Goal: Book appointment/travel/reservation

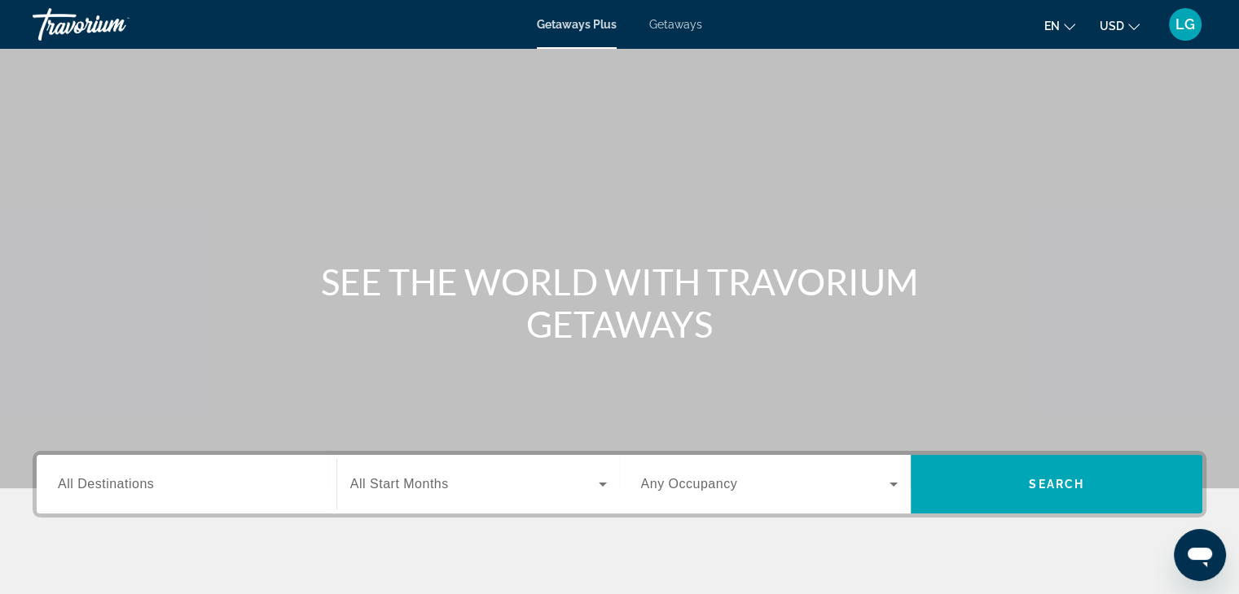
click at [117, 489] on span "All Destinations" at bounding box center [106, 484] width 96 height 14
click at [117, 489] on input "Destination All Destinations" at bounding box center [186, 486] width 257 height 20
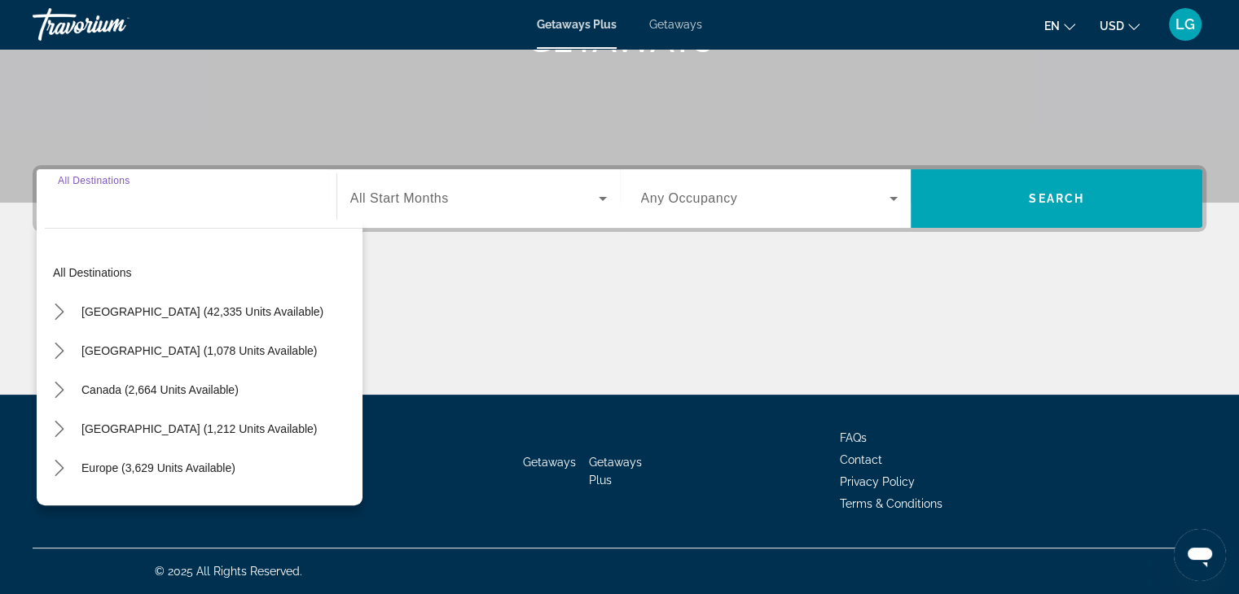
click at [98, 200] on input "Destination All Destinations" at bounding box center [186, 200] width 257 height 20
click at [75, 200] on input "Destination All Destinations" at bounding box center [186, 200] width 257 height 20
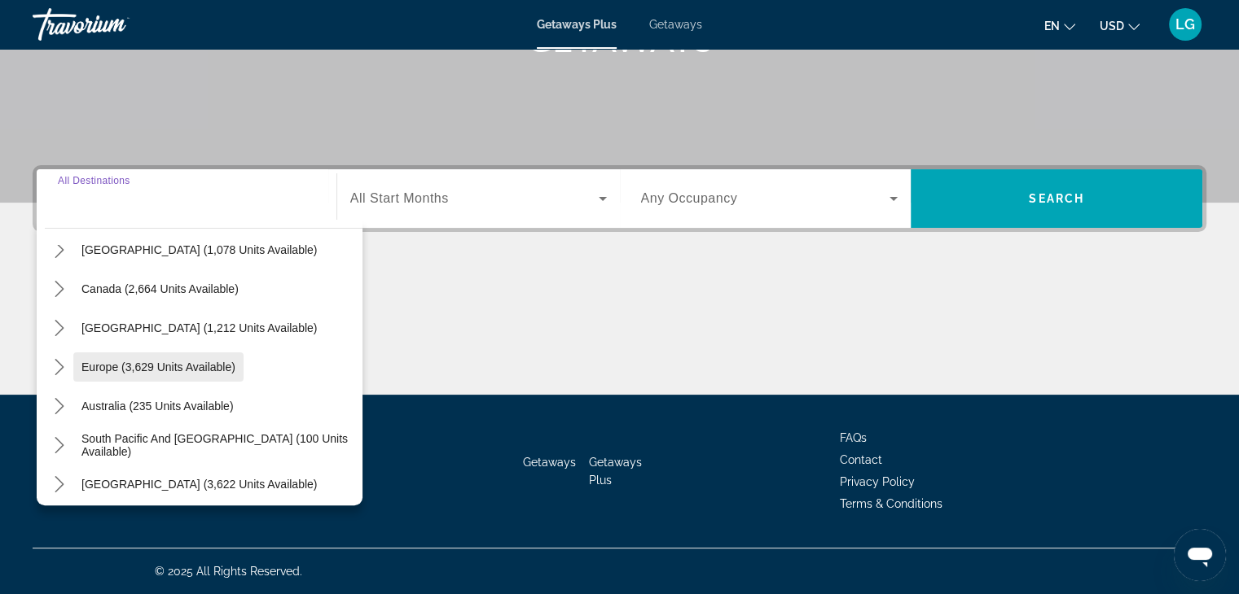
scroll to position [20, 0]
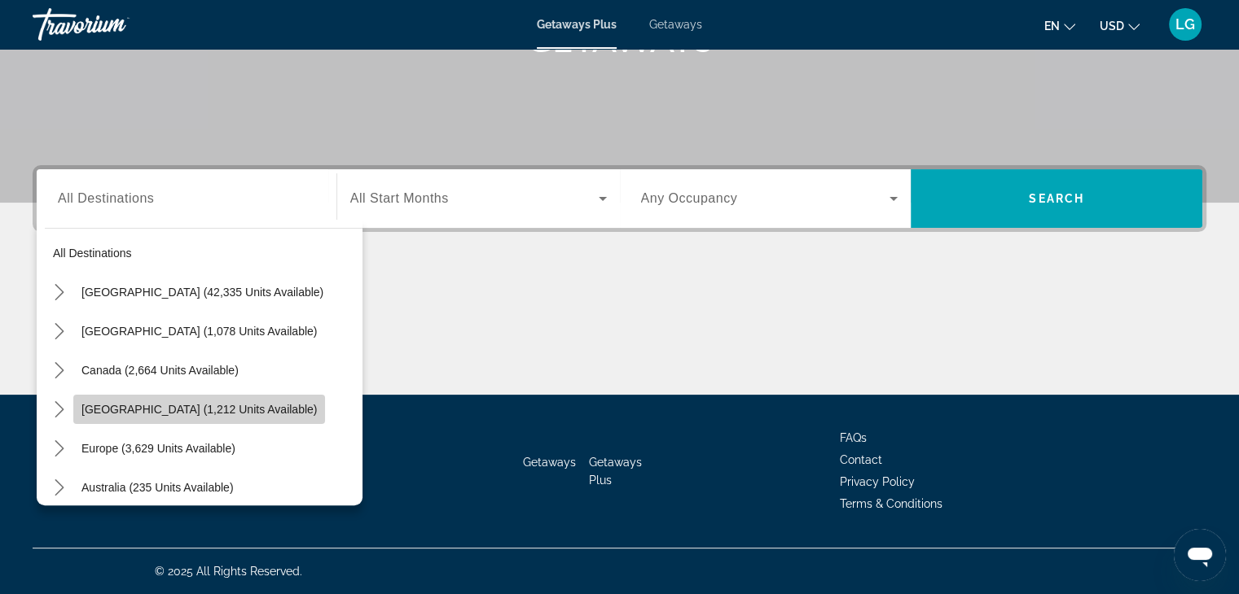
click at [199, 406] on span "[GEOGRAPHIC_DATA] (1,212 units available)" at bounding box center [198, 409] width 235 height 13
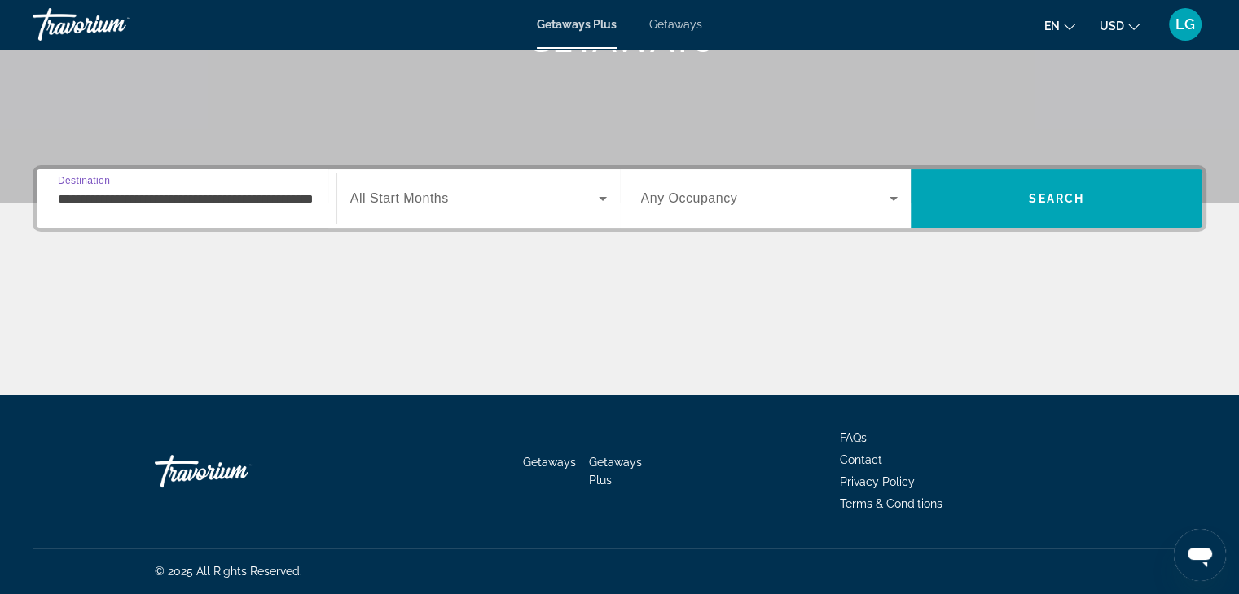
click at [397, 203] on span "All Start Months" at bounding box center [399, 198] width 99 height 14
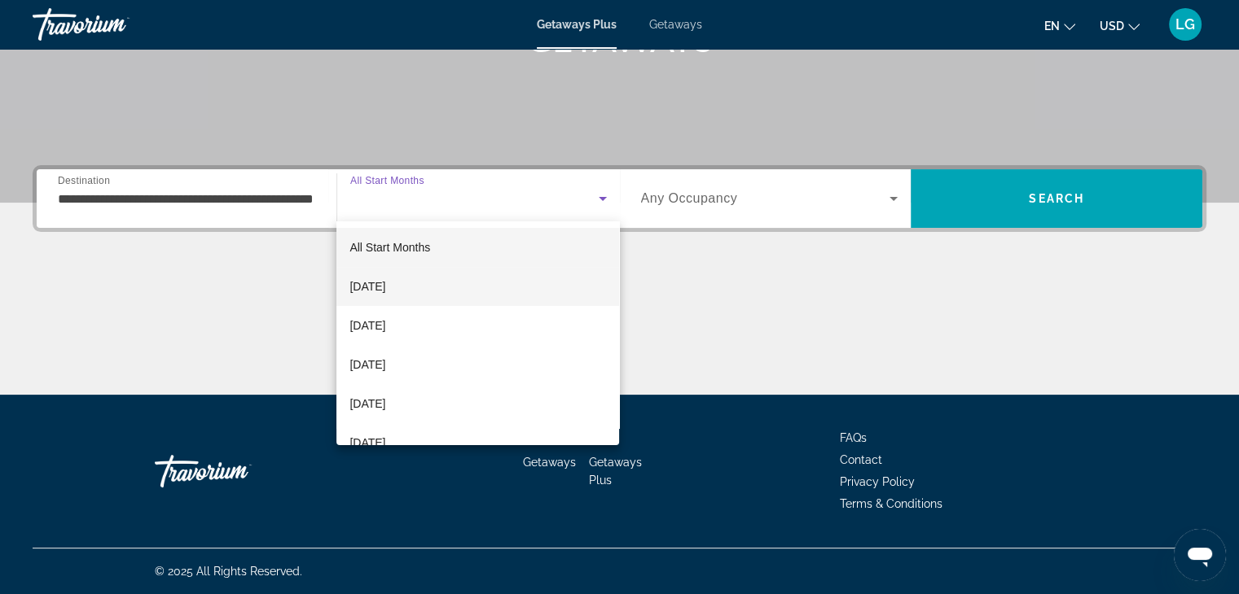
click at [385, 281] on span "[DATE]" at bounding box center [367, 287] width 36 height 20
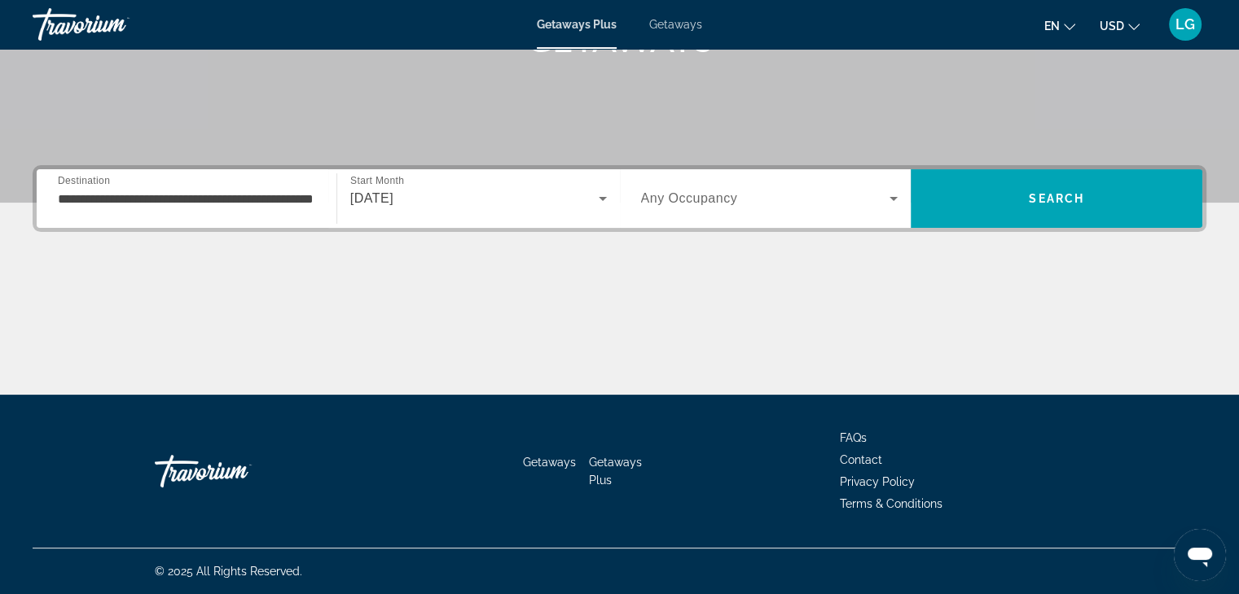
click at [717, 201] on span "Any Occupancy" at bounding box center [689, 198] width 97 height 14
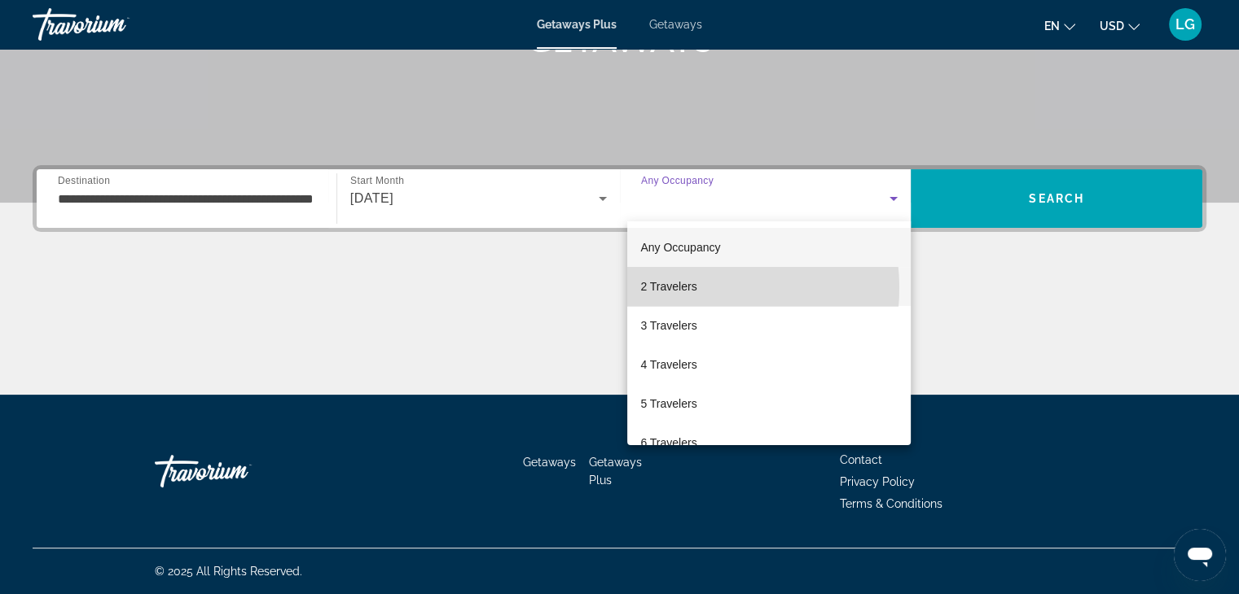
click at [687, 288] on span "2 Travelers" at bounding box center [668, 287] width 56 height 20
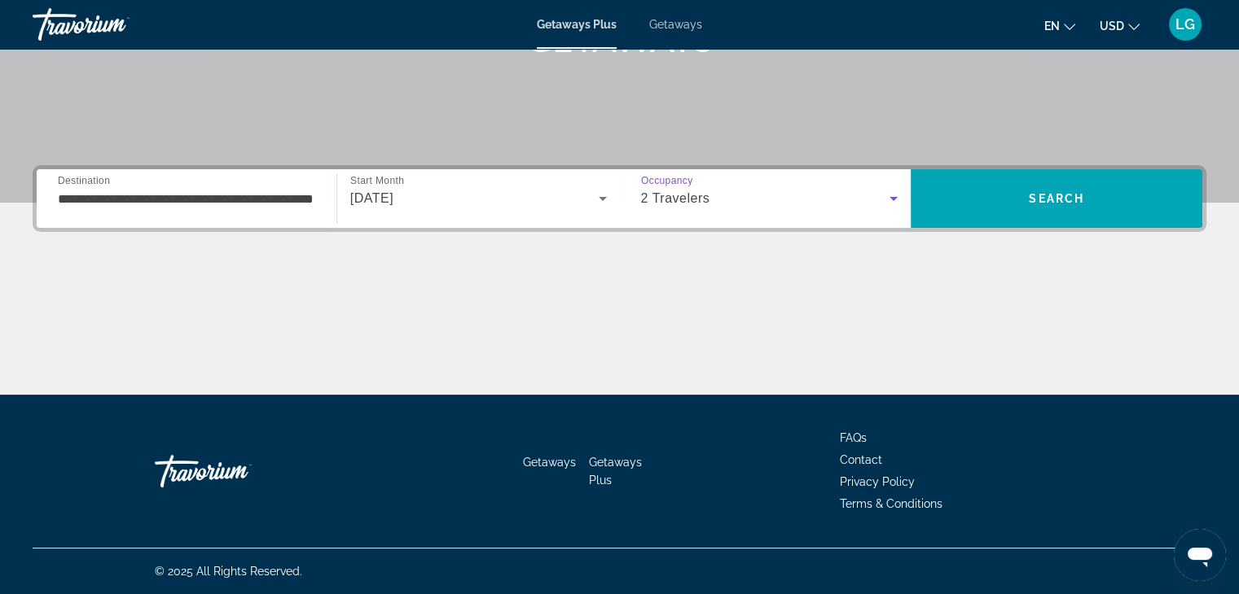
click at [115, 203] on input "**********" at bounding box center [186, 200] width 257 height 20
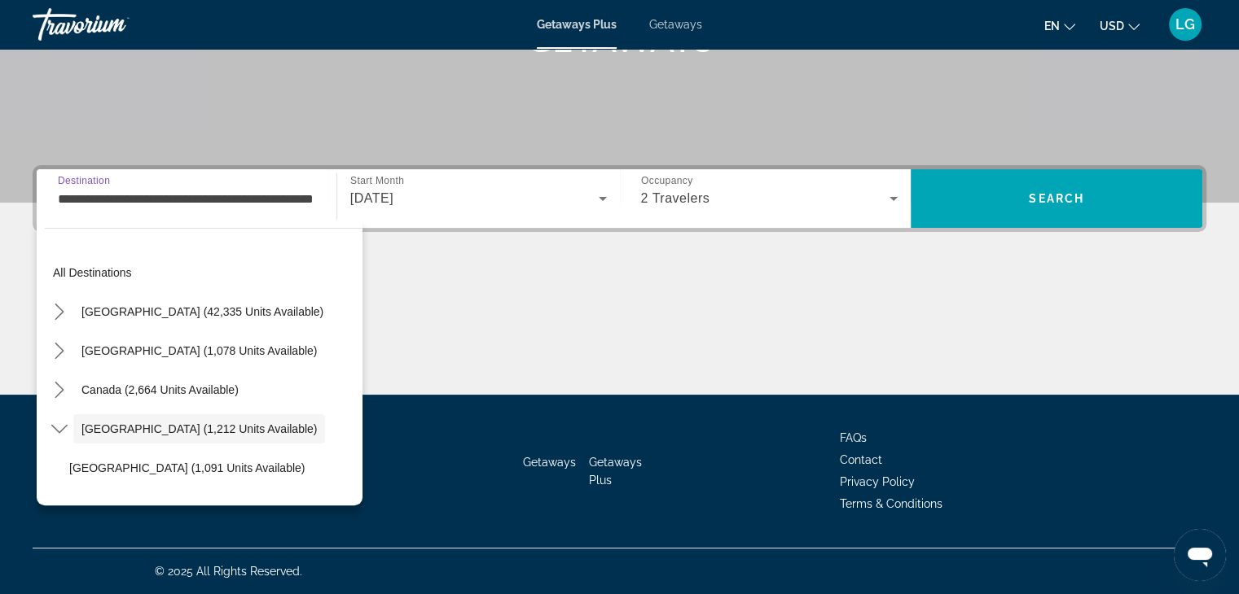
scroll to position [58, 0]
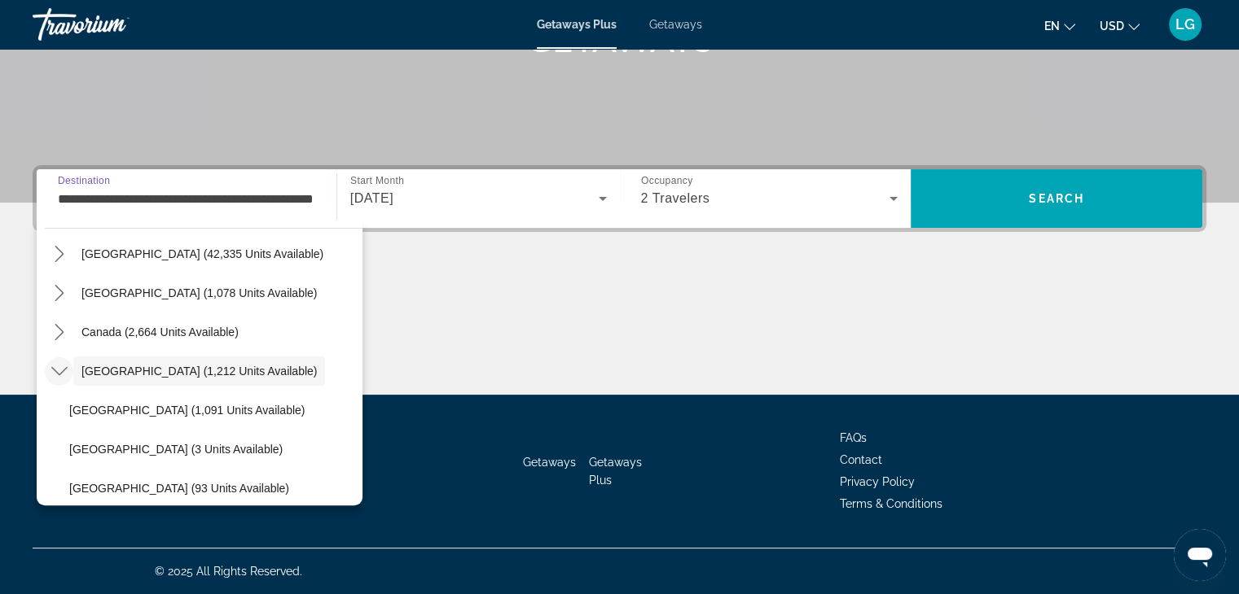
click at [60, 372] on icon "Toggle Caribbean & Atlantic Islands (1,212 units available) submenu" at bounding box center [58, 371] width 16 height 9
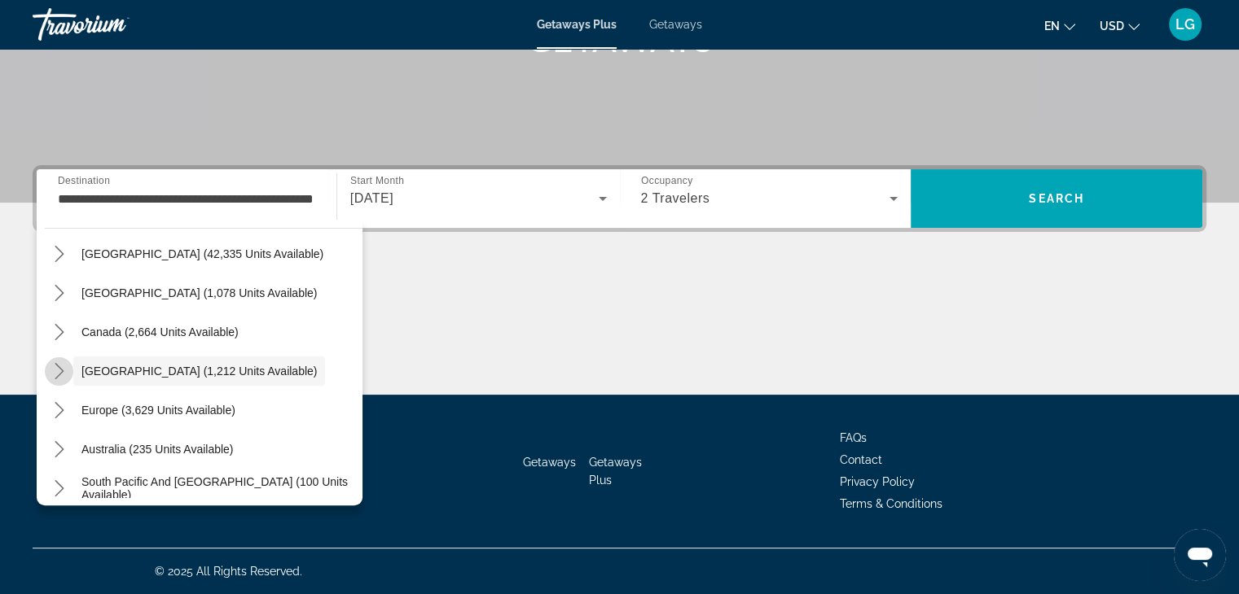
click at [60, 372] on icon "Toggle Caribbean & Atlantic Islands (1,212 units available) submenu" at bounding box center [59, 371] width 9 height 16
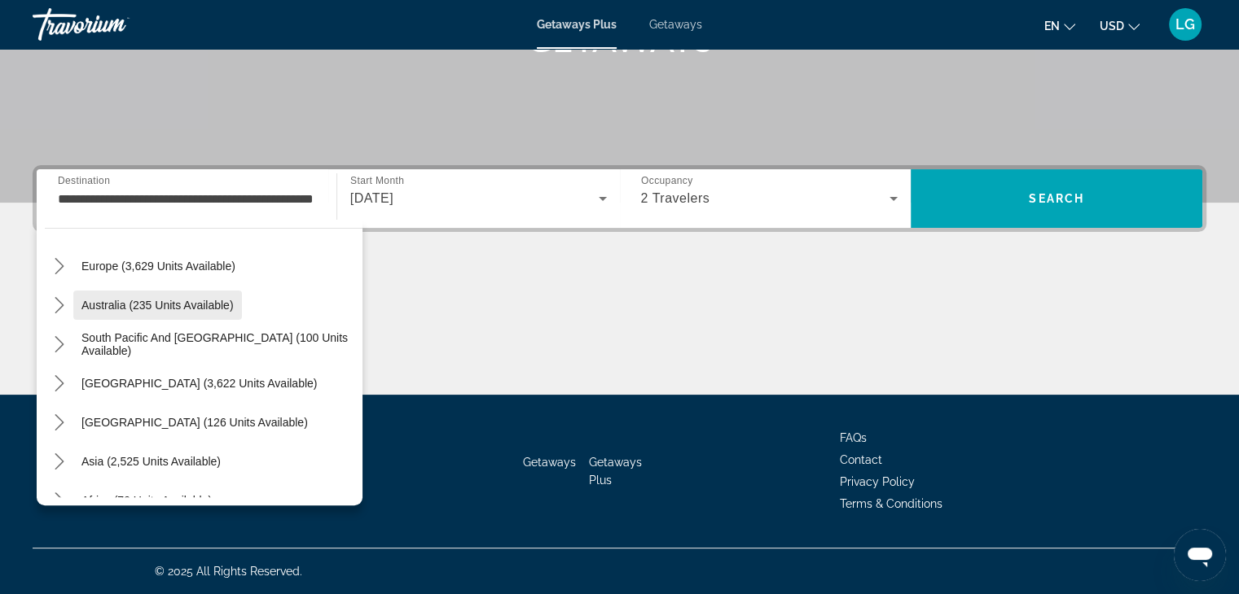
scroll to position [498, 0]
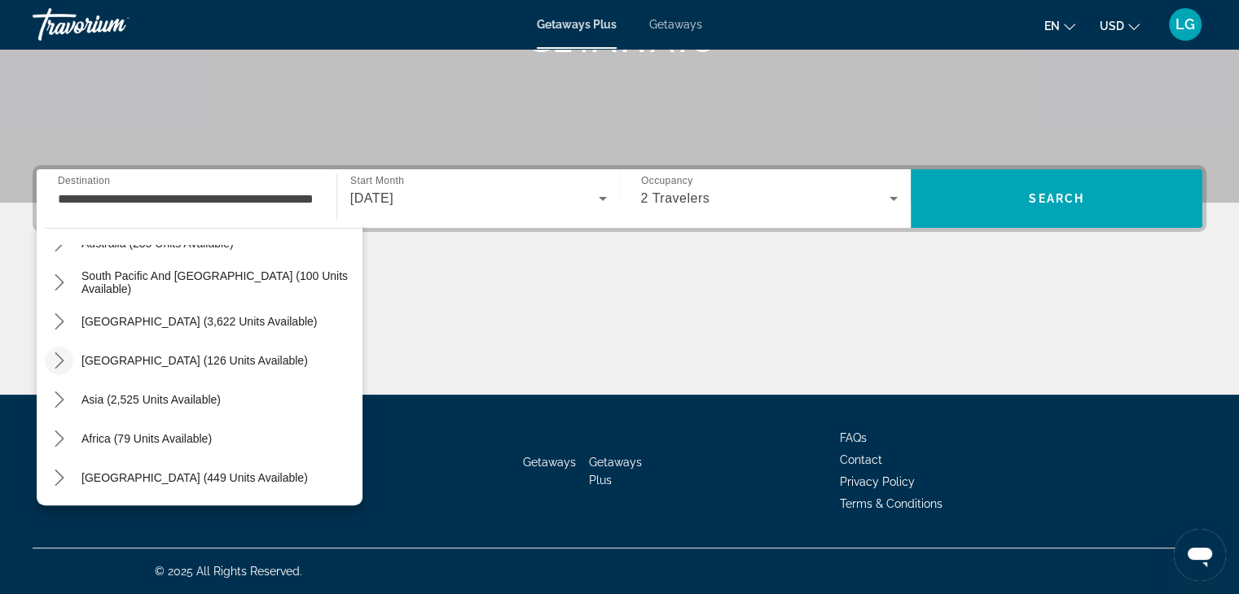
click at [51, 358] on icon "Toggle Central America (126 units available) submenu" at bounding box center [59, 361] width 16 height 16
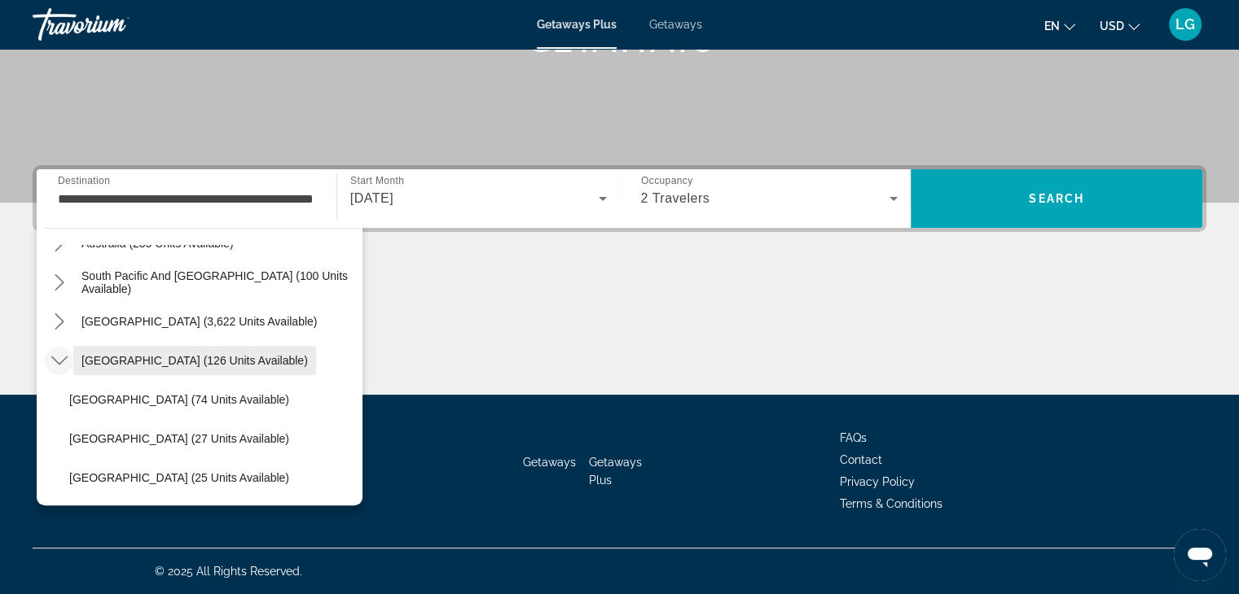
scroll to position [417, 0]
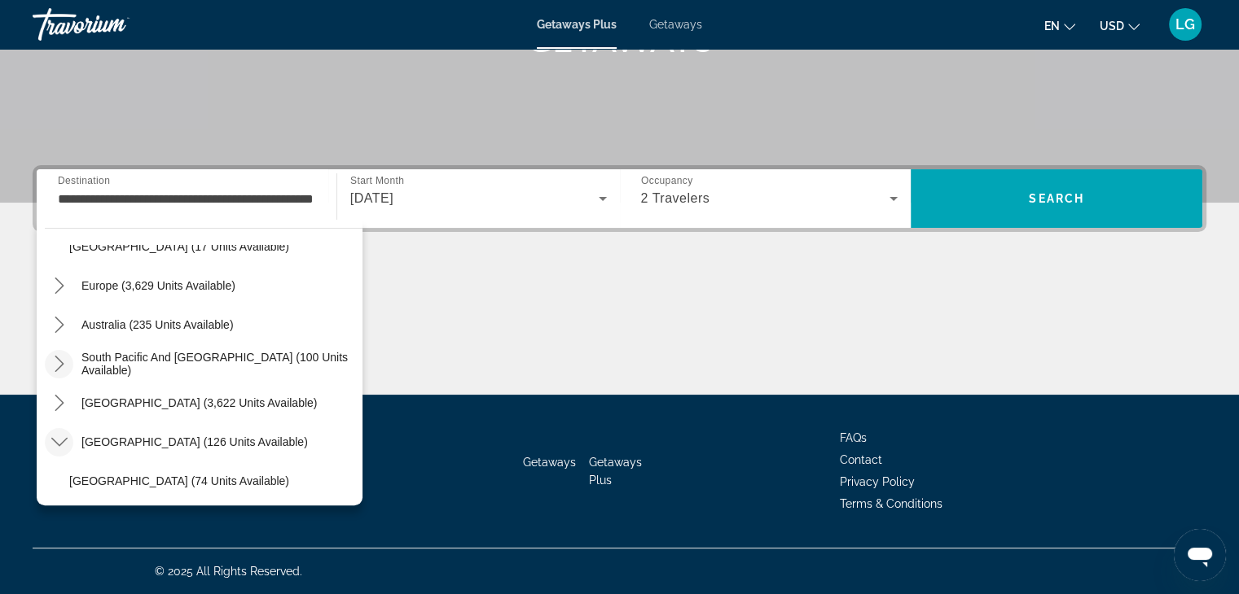
click at [62, 363] on icon "Toggle South Pacific and Oceania (100 units available) submenu" at bounding box center [59, 364] width 9 height 16
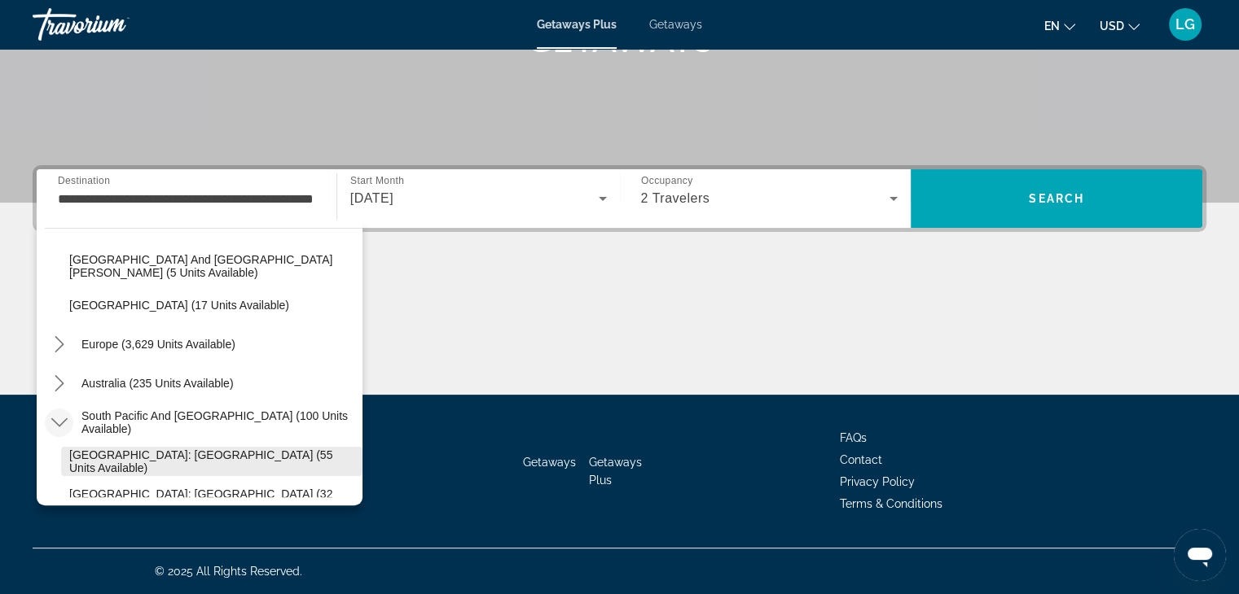
scroll to position [257, 0]
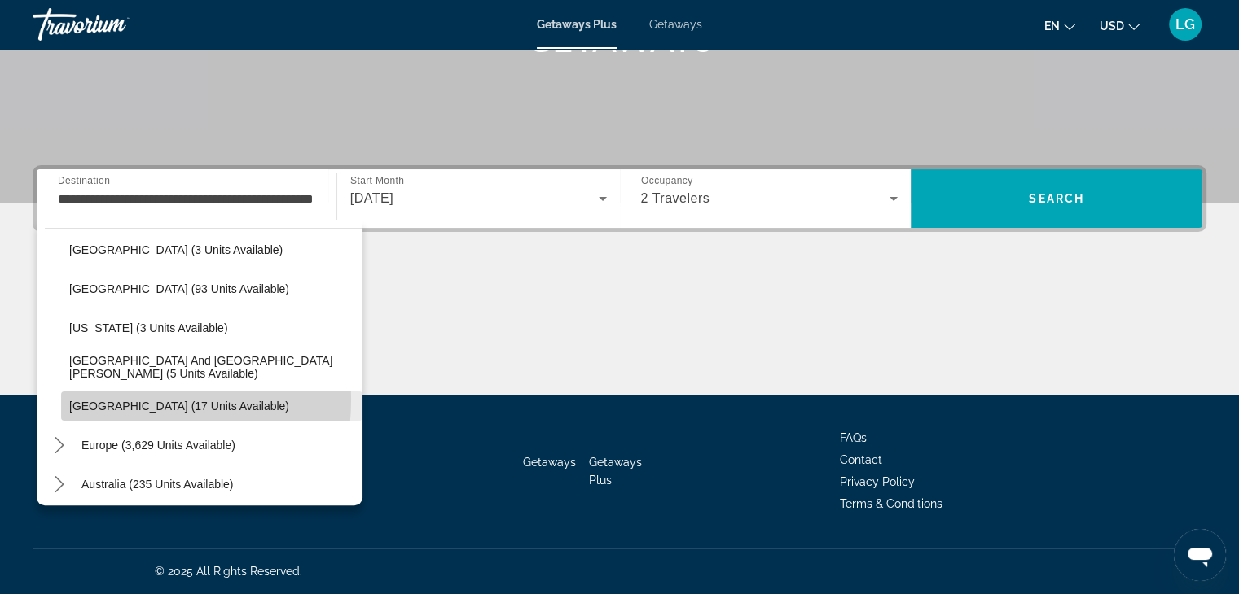
click at [80, 398] on span "Select destination: Trinidad and Tobago (17 units available)" at bounding box center [211, 406] width 301 height 39
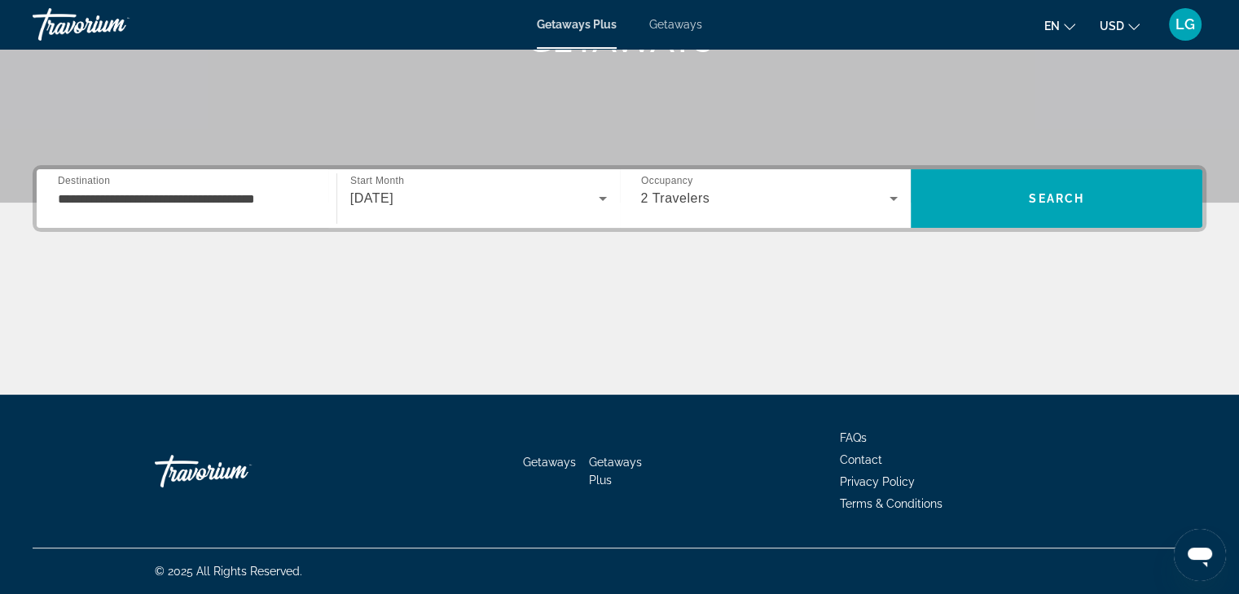
click at [133, 208] on div "**********" at bounding box center [186, 199] width 257 height 46
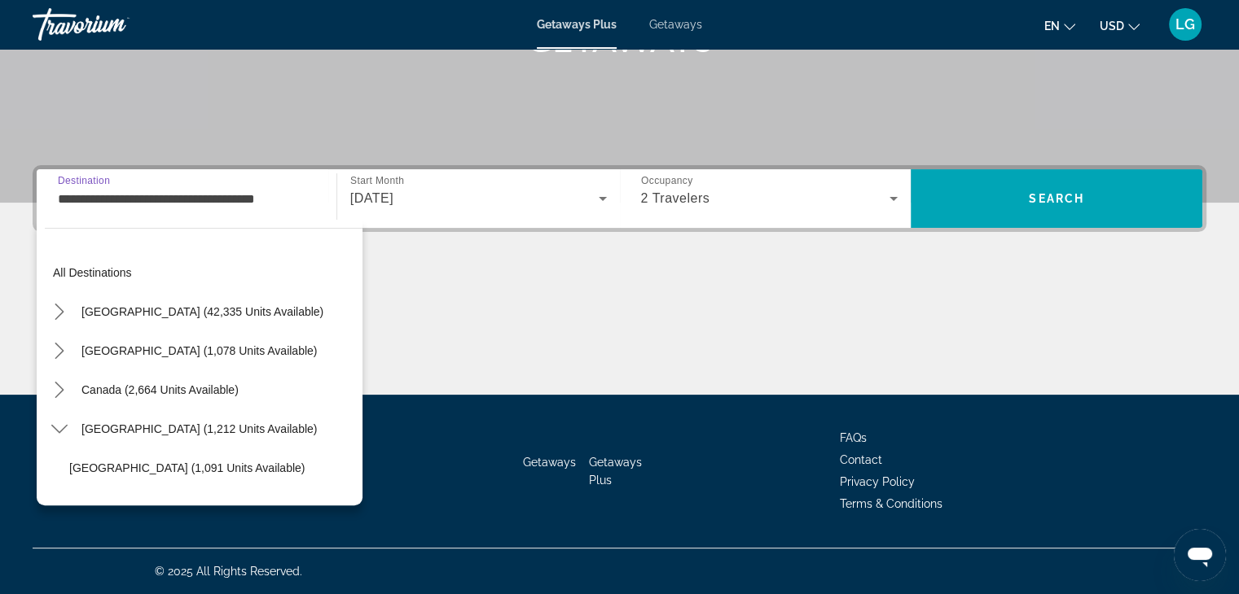
scroll to position [292, 0]
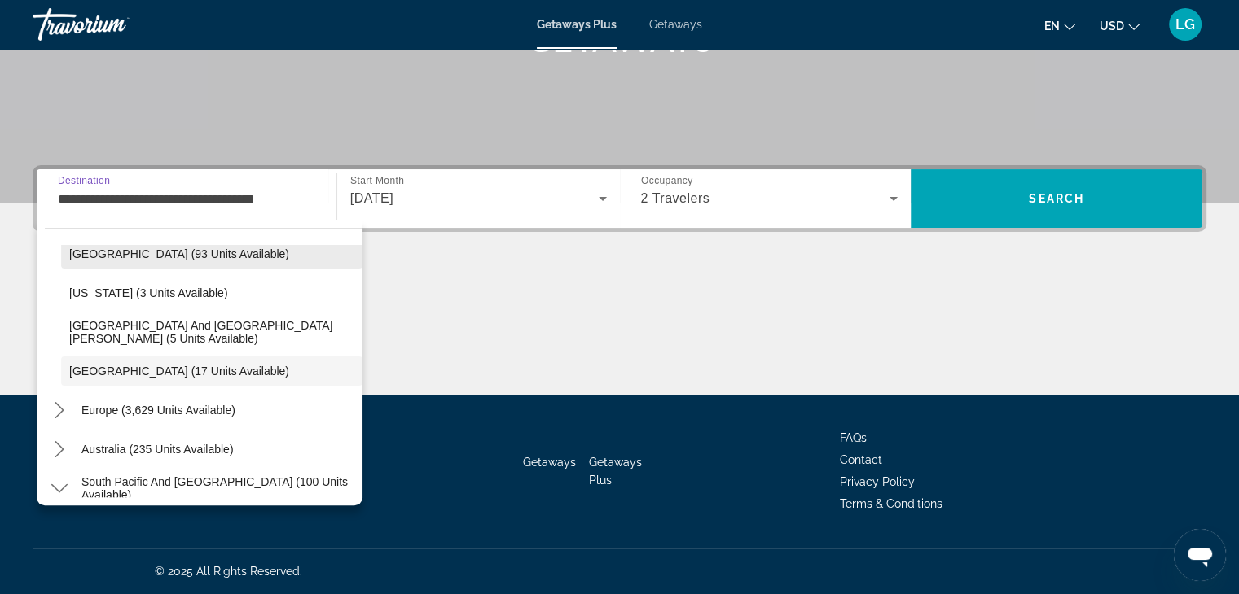
click at [132, 250] on span "[GEOGRAPHIC_DATA] (93 units available)" at bounding box center [179, 254] width 220 height 13
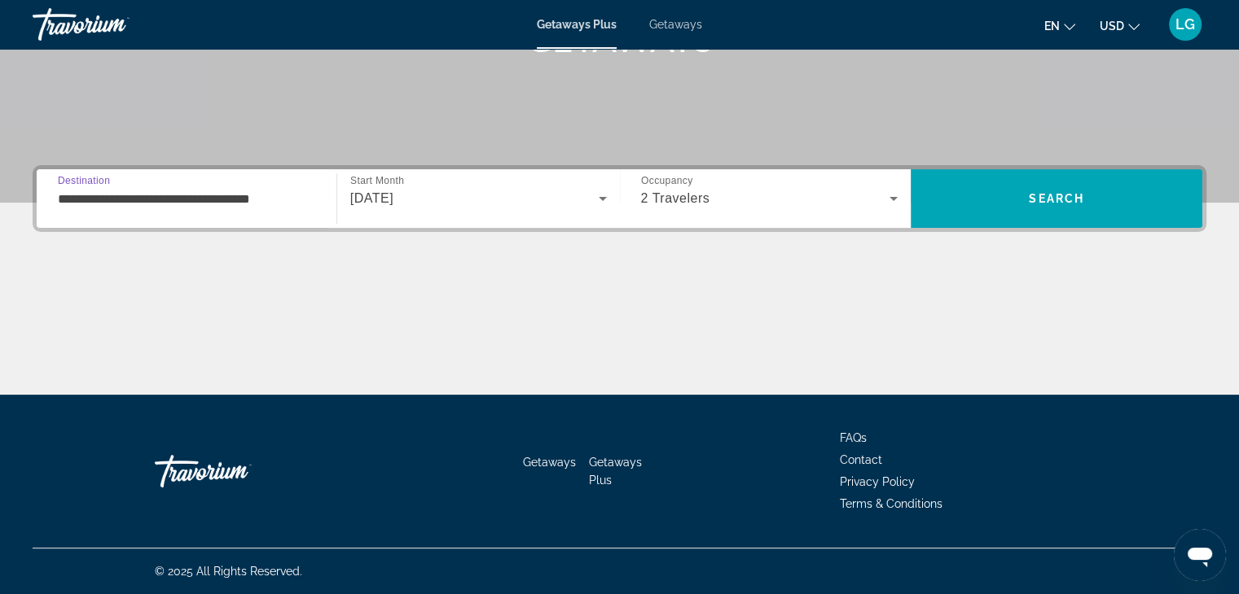
click at [206, 202] on input "**********" at bounding box center [186, 200] width 257 height 20
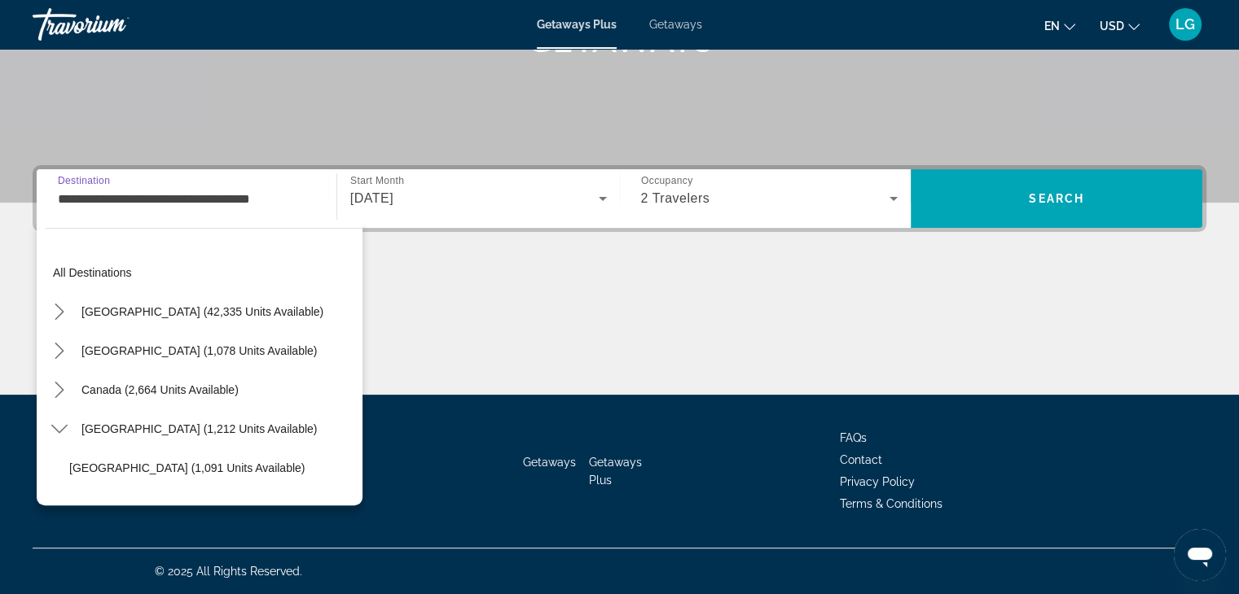
scroll to position [175, 0]
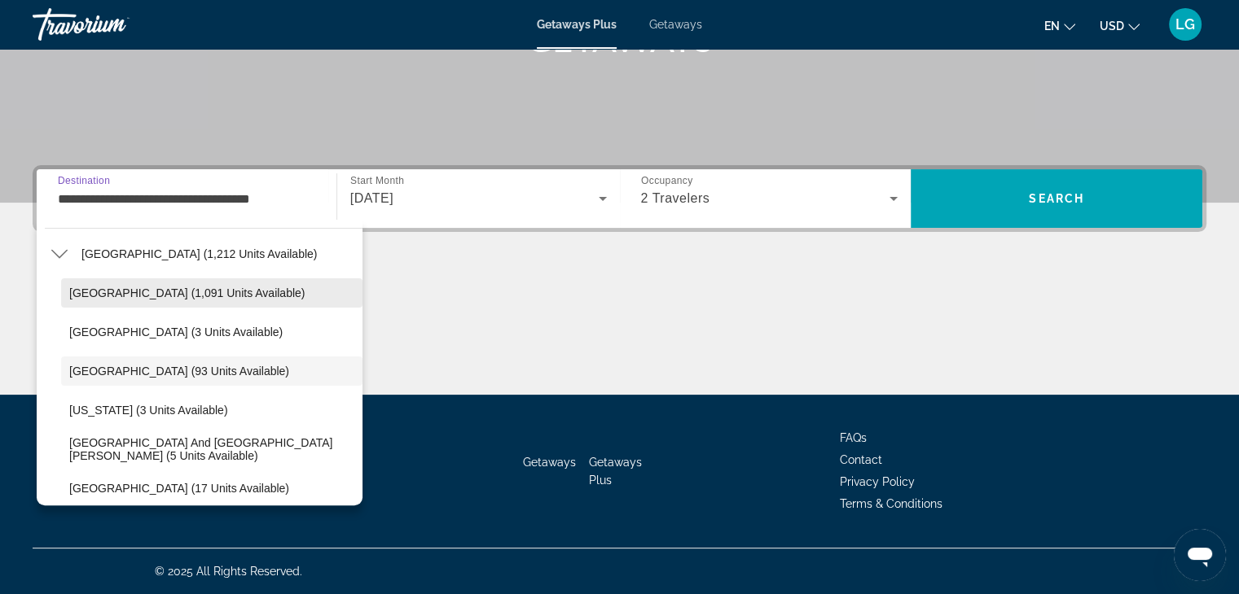
click at [90, 296] on span "[GEOGRAPHIC_DATA] (1,091 units available)" at bounding box center [186, 293] width 235 height 13
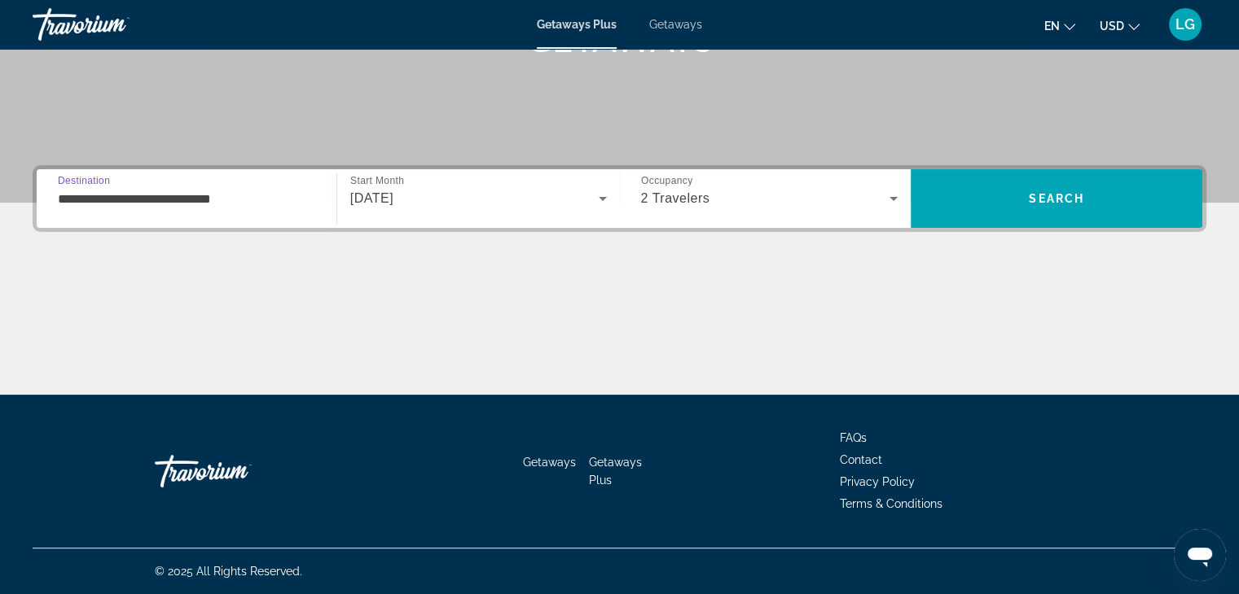
click at [112, 203] on input "**********" at bounding box center [186, 200] width 257 height 20
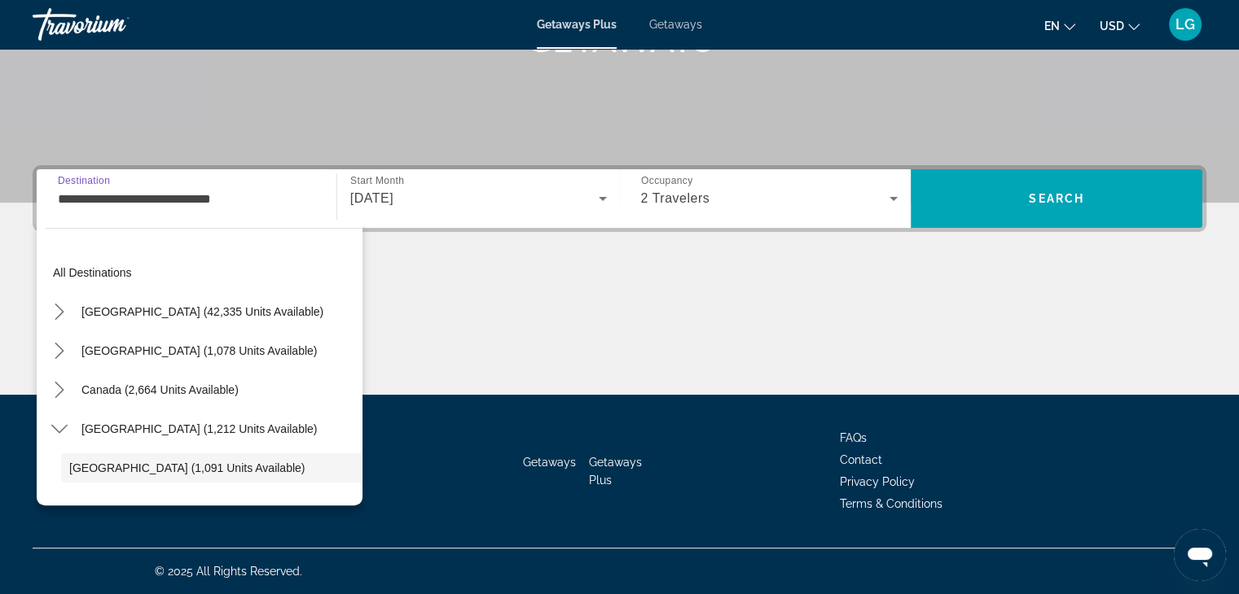
scroll to position [97, 0]
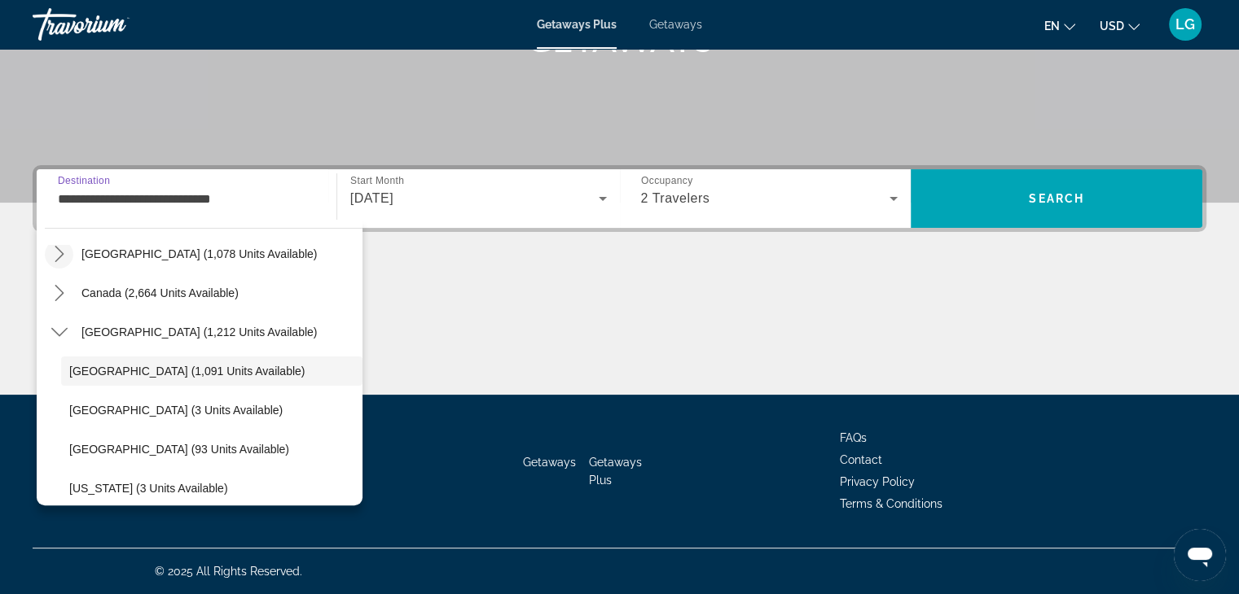
click at [59, 252] on icon "Toggle Mexico (1,078 units available) submenu" at bounding box center [59, 254] width 16 height 16
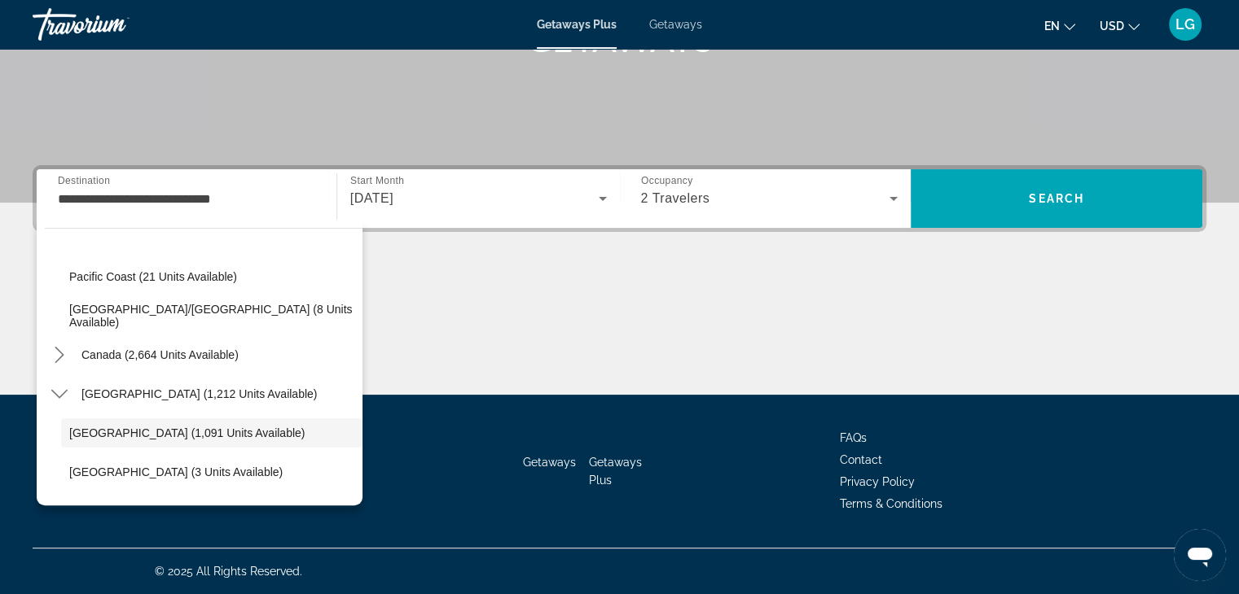
scroll to position [423, 0]
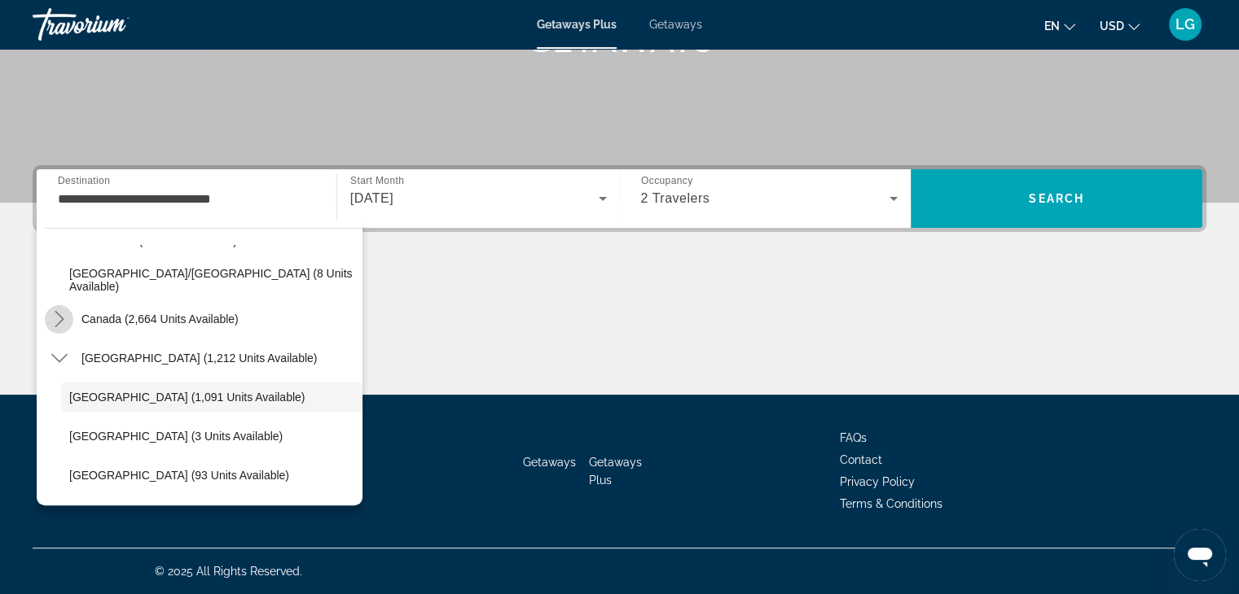
click at [54, 318] on icon "Toggle Canada (2,664 units available) submenu" at bounding box center [59, 319] width 16 height 16
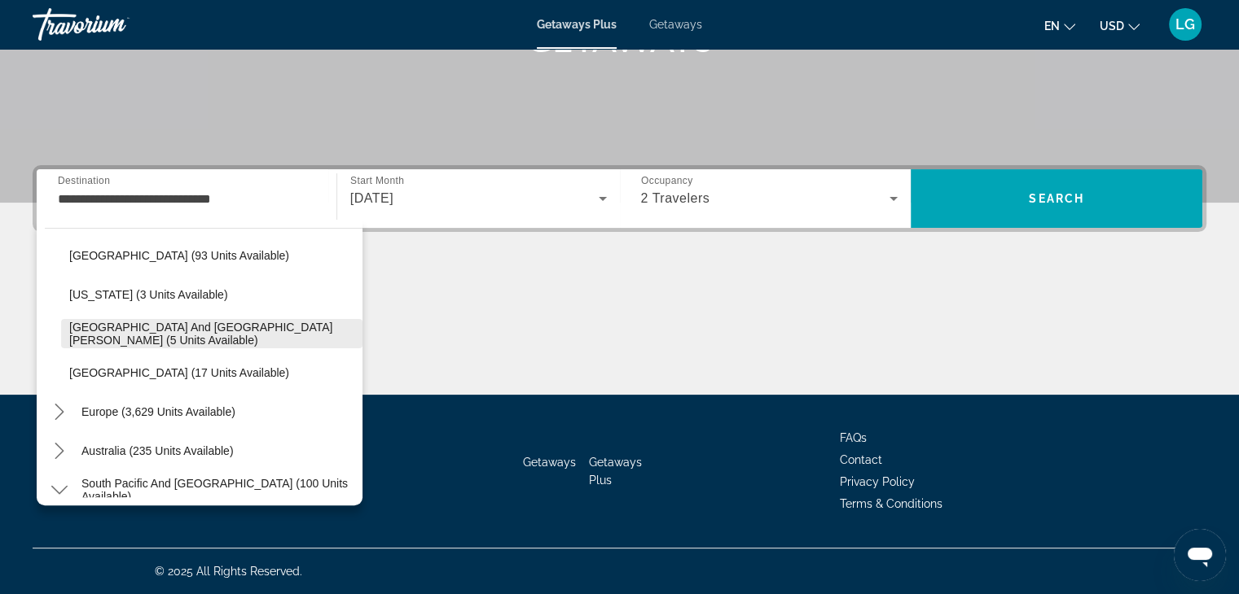
scroll to position [748, 0]
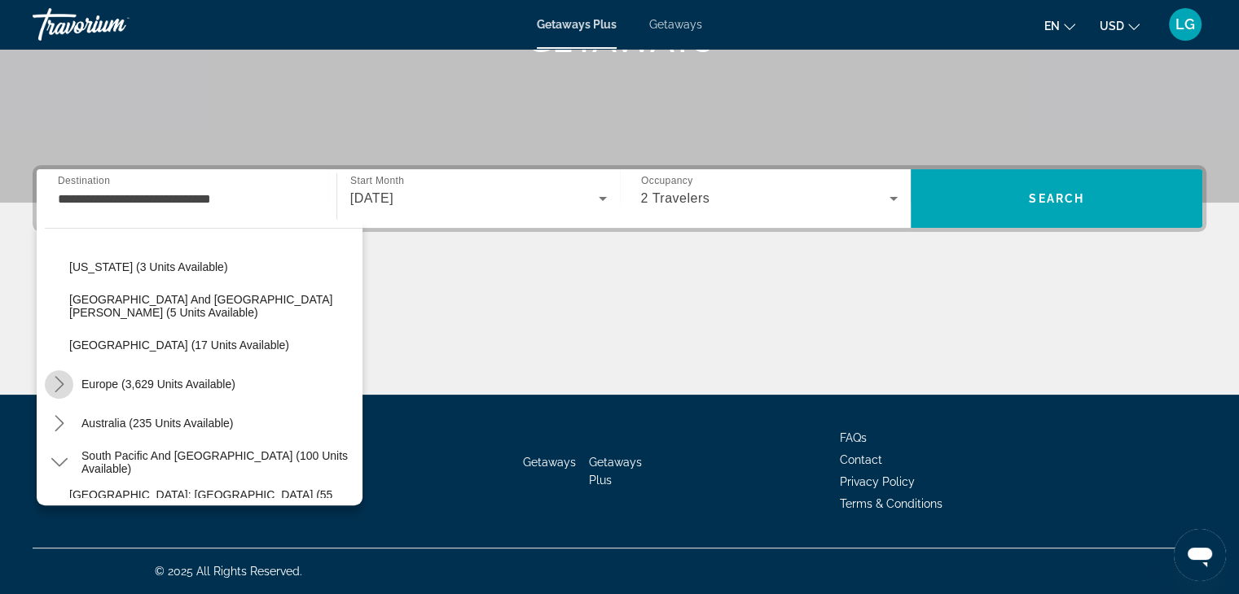
click at [52, 382] on icon "Toggle Europe (3,629 units available) submenu" at bounding box center [59, 384] width 16 height 16
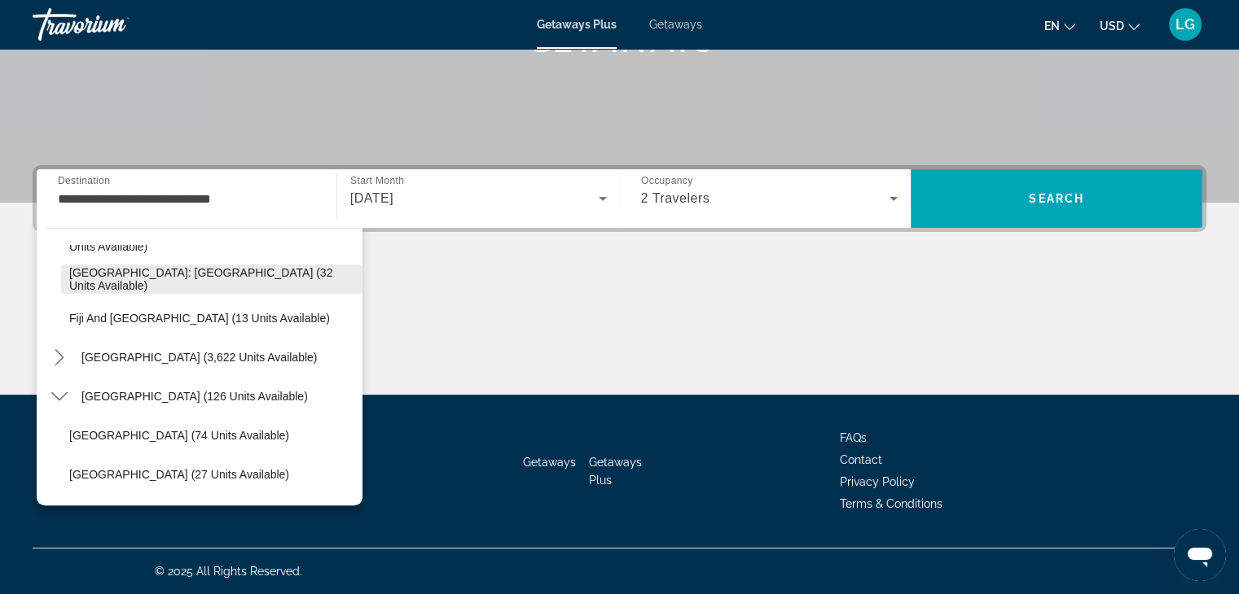
scroll to position [1927, 0]
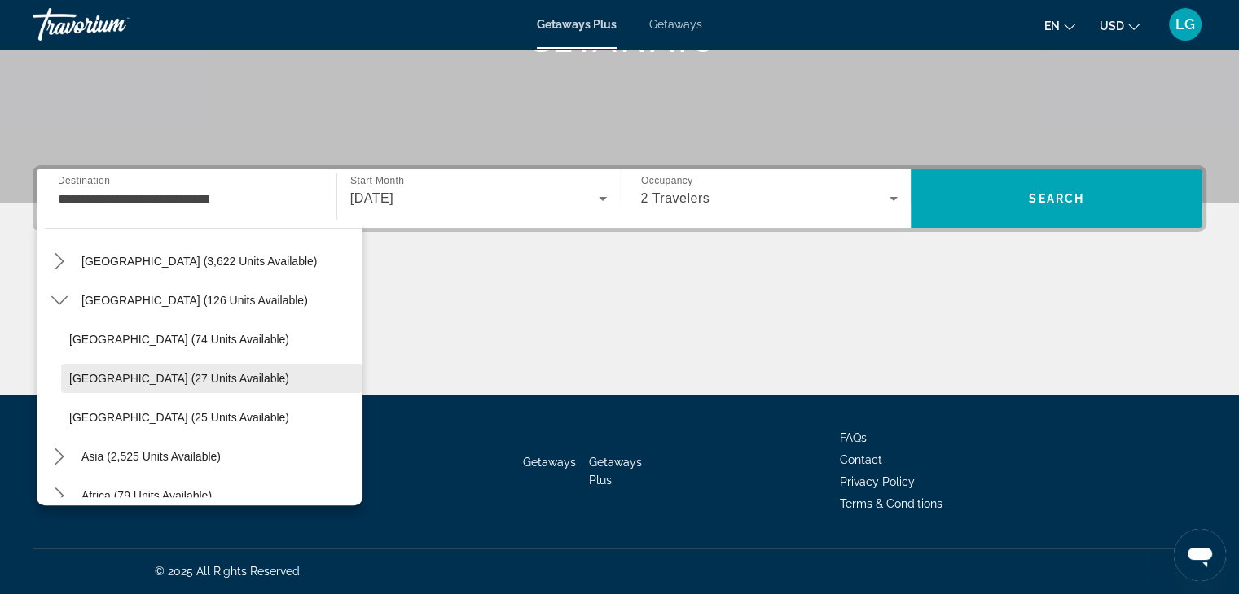
click at [151, 378] on span "[GEOGRAPHIC_DATA] (27 units available)" at bounding box center [179, 378] width 220 height 13
type input "**********"
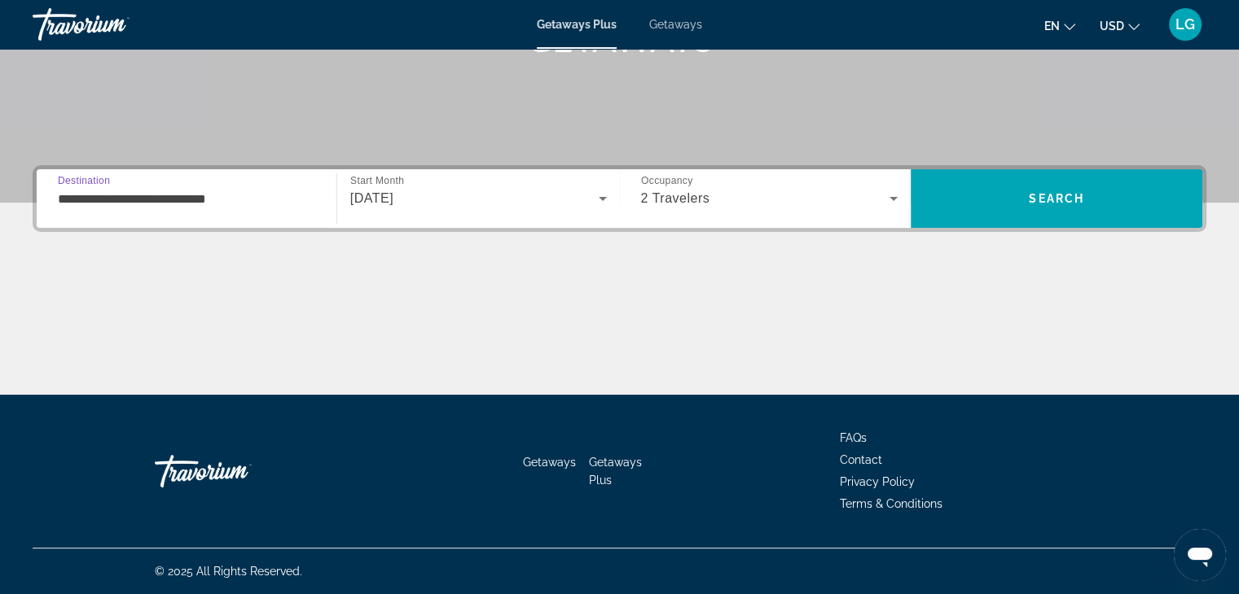
click at [72, 201] on input "**********" at bounding box center [186, 200] width 257 height 20
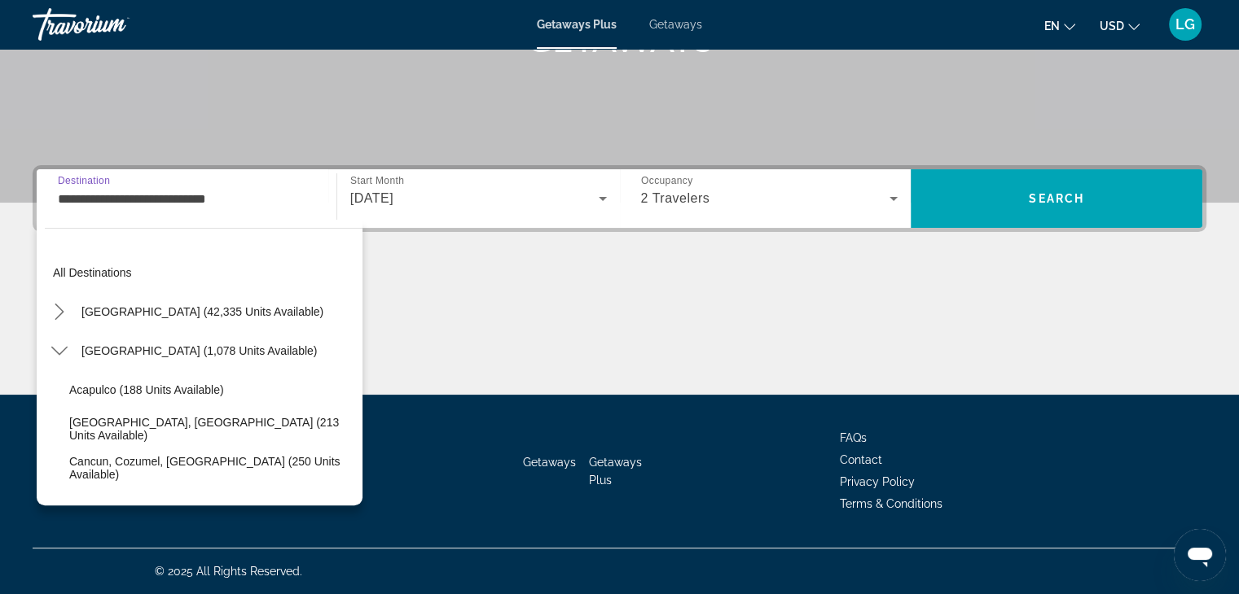
scroll to position [1934, 0]
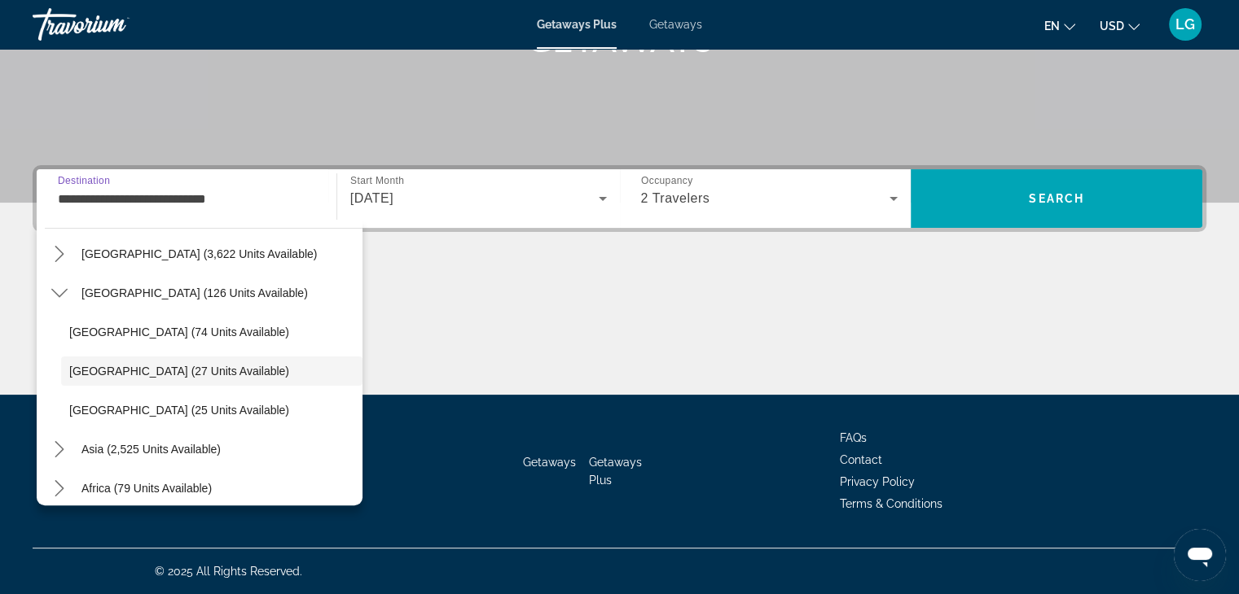
click at [686, 29] on span "Getaways" at bounding box center [675, 24] width 53 height 13
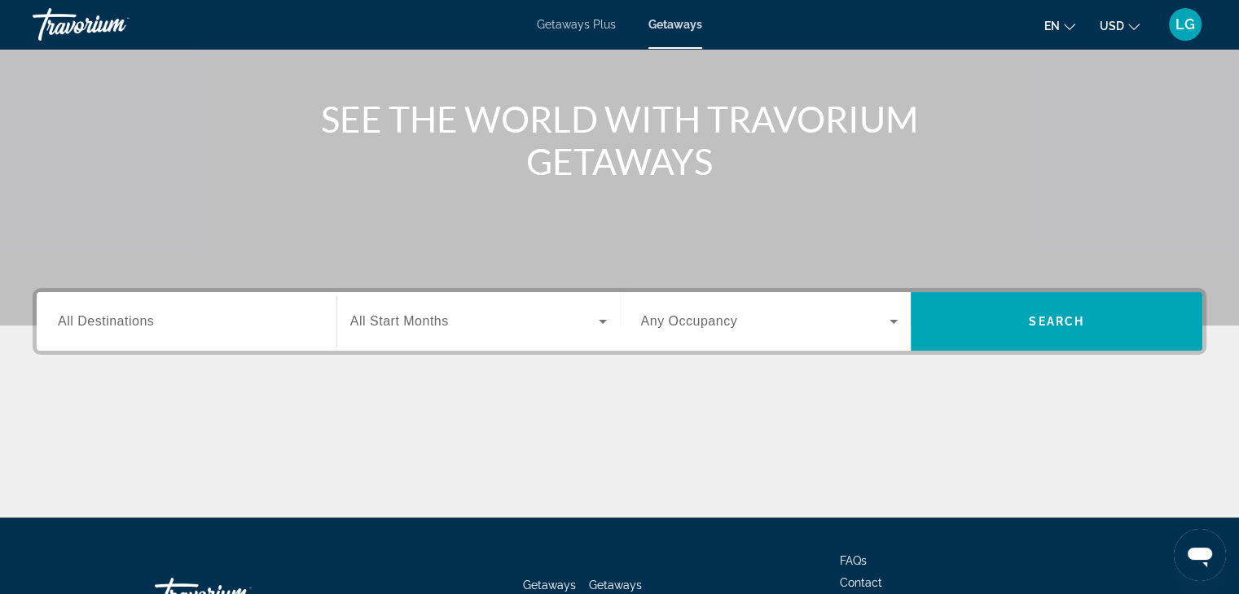
click at [118, 307] on div "Search widget" at bounding box center [186, 322] width 257 height 46
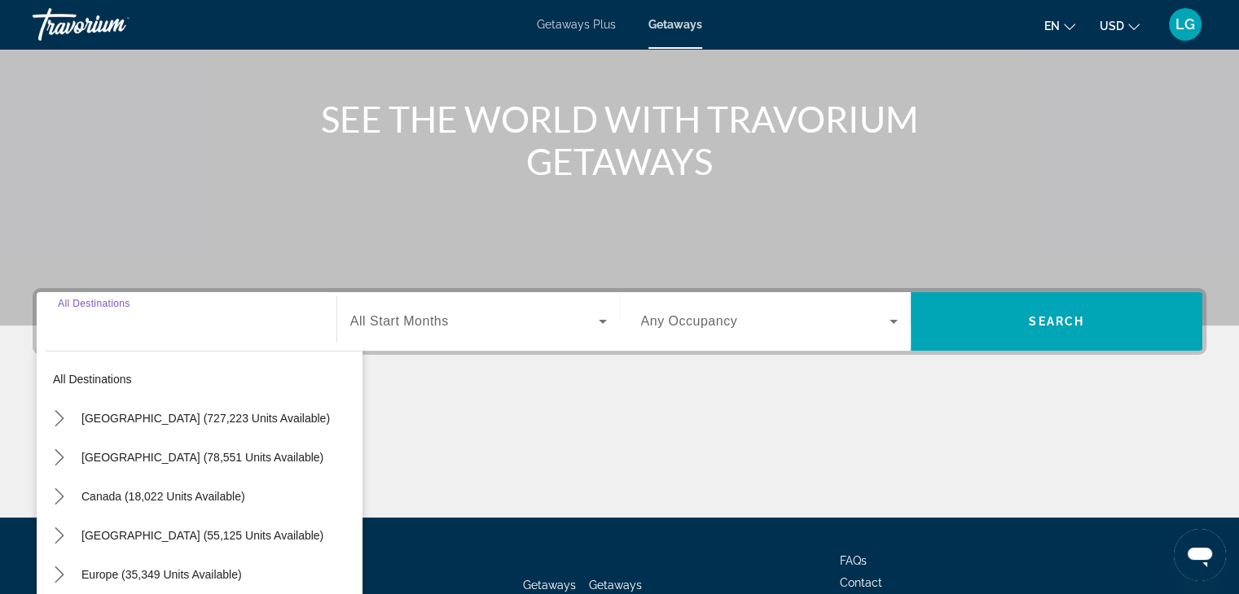
scroll to position [286, 0]
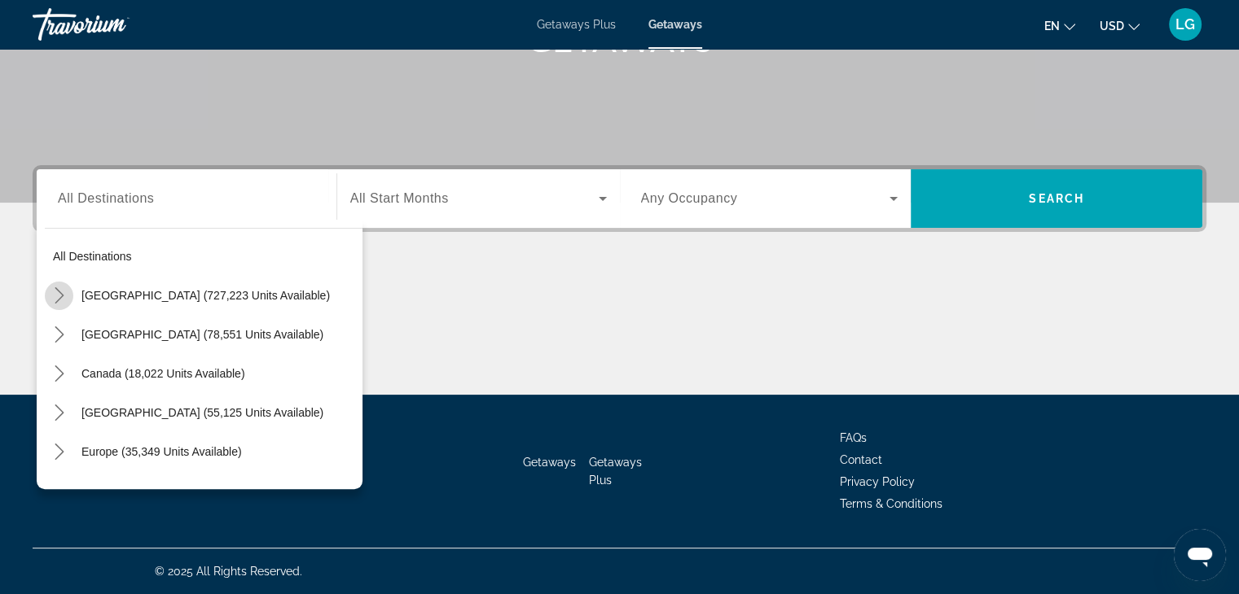
click at [63, 292] on icon "Toggle United States (727,223 units available) submenu" at bounding box center [59, 295] width 16 height 16
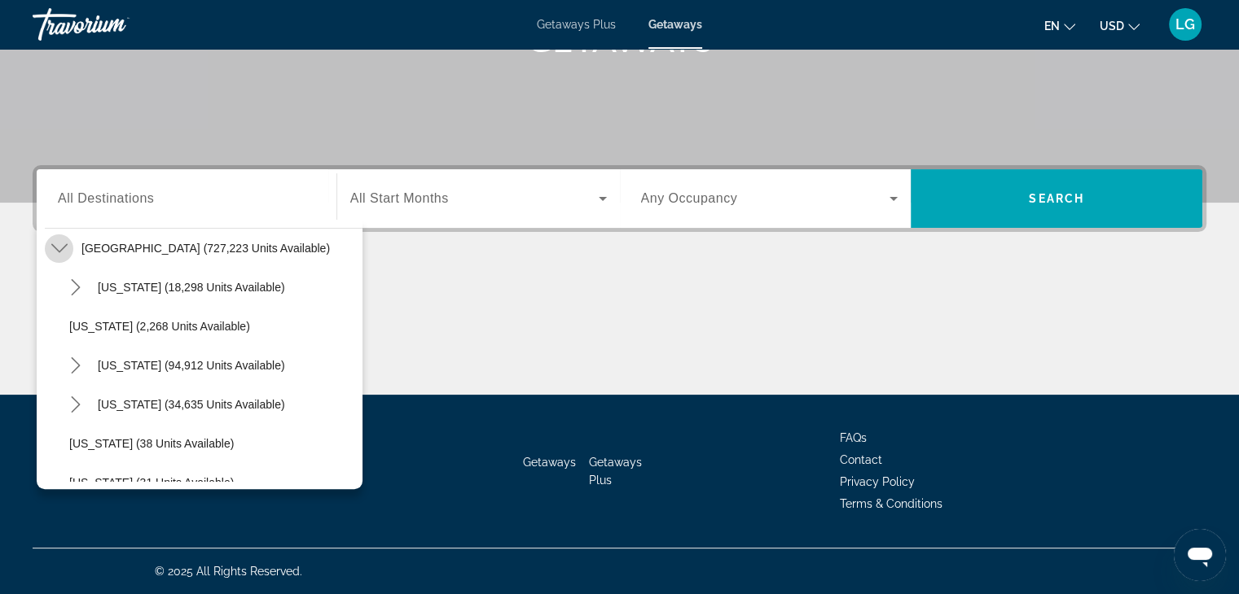
click at [61, 248] on icon "Toggle United States (727,223 units available) submenu" at bounding box center [58, 248] width 16 height 9
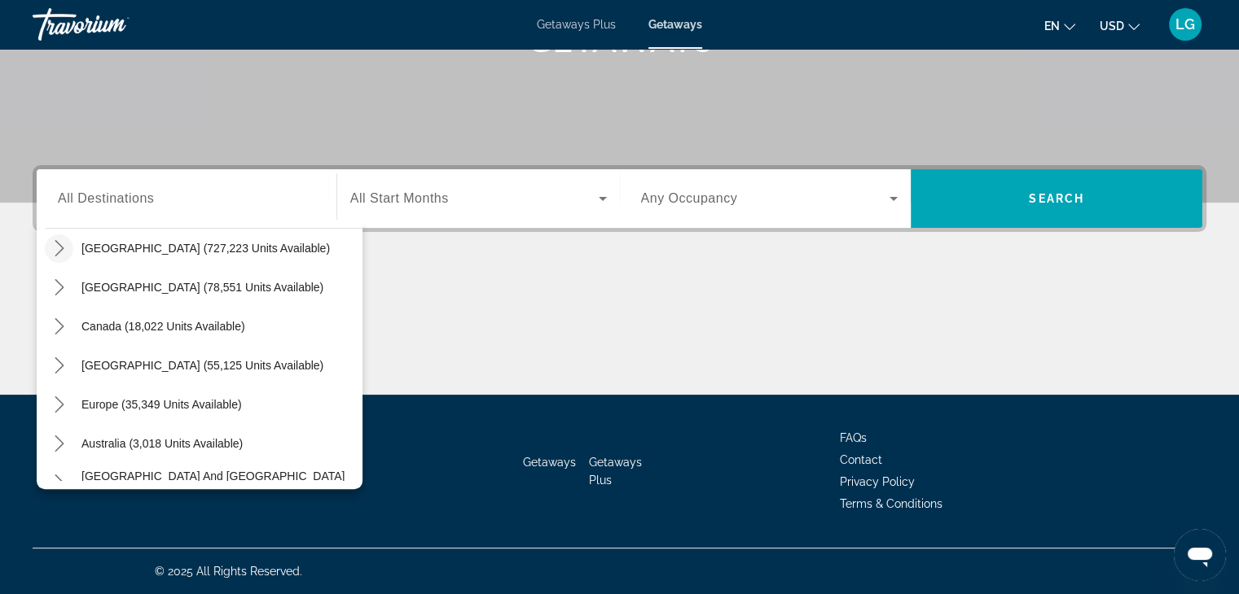
click at [61, 248] on icon "Toggle United States (727,223 units available) submenu" at bounding box center [59, 248] width 9 height 16
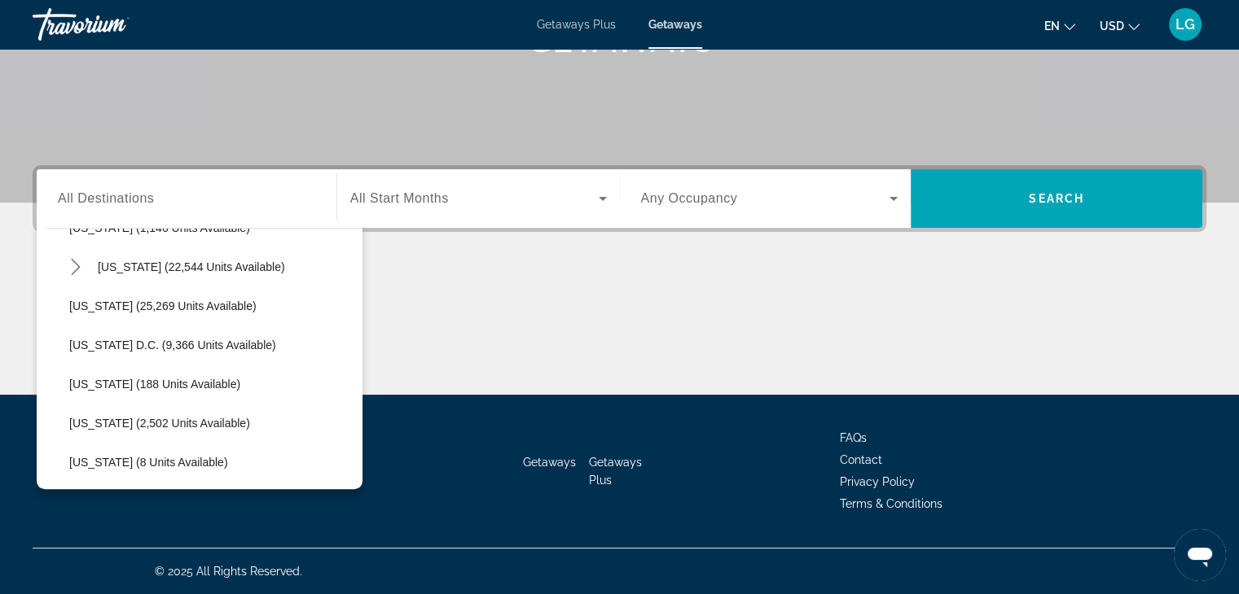
scroll to position [1594, 0]
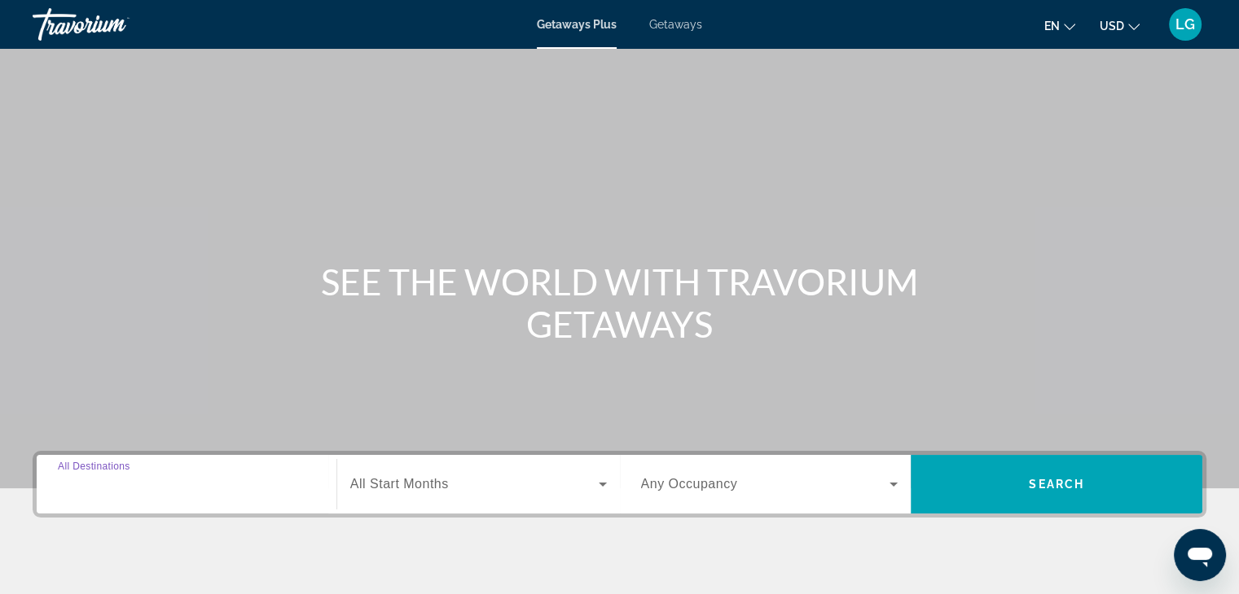
click at [175, 489] on input "Destination All Destinations" at bounding box center [186, 486] width 257 height 20
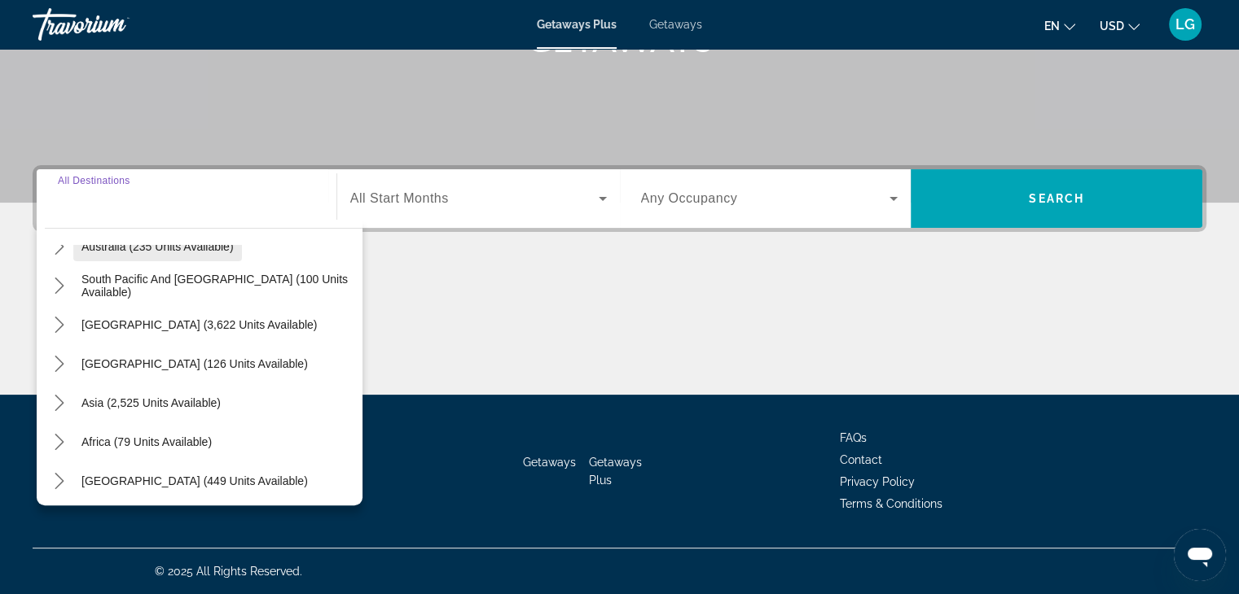
scroll to position [264, 0]
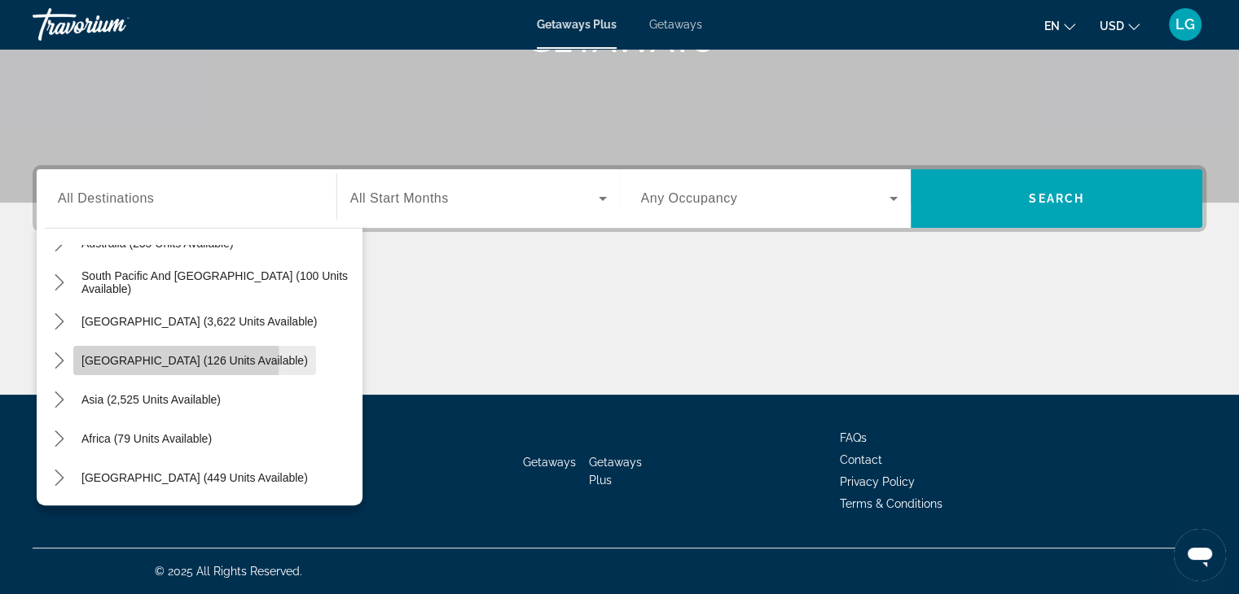
click at [156, 359] on span "[GEOGRAPHIC_DATA] (126 units available)" at bounding box center [194, 360] width 226 height 13
type input "**********"
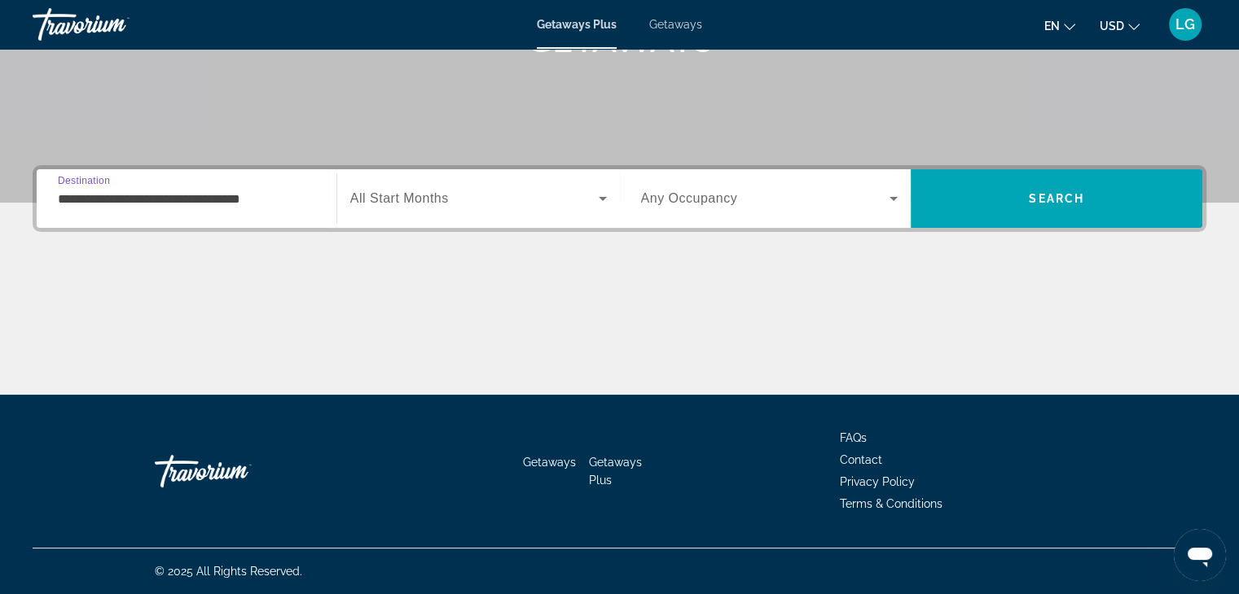
click at [89, 202] on input "**********" at bounding box center [186, 200] width 257 height 20
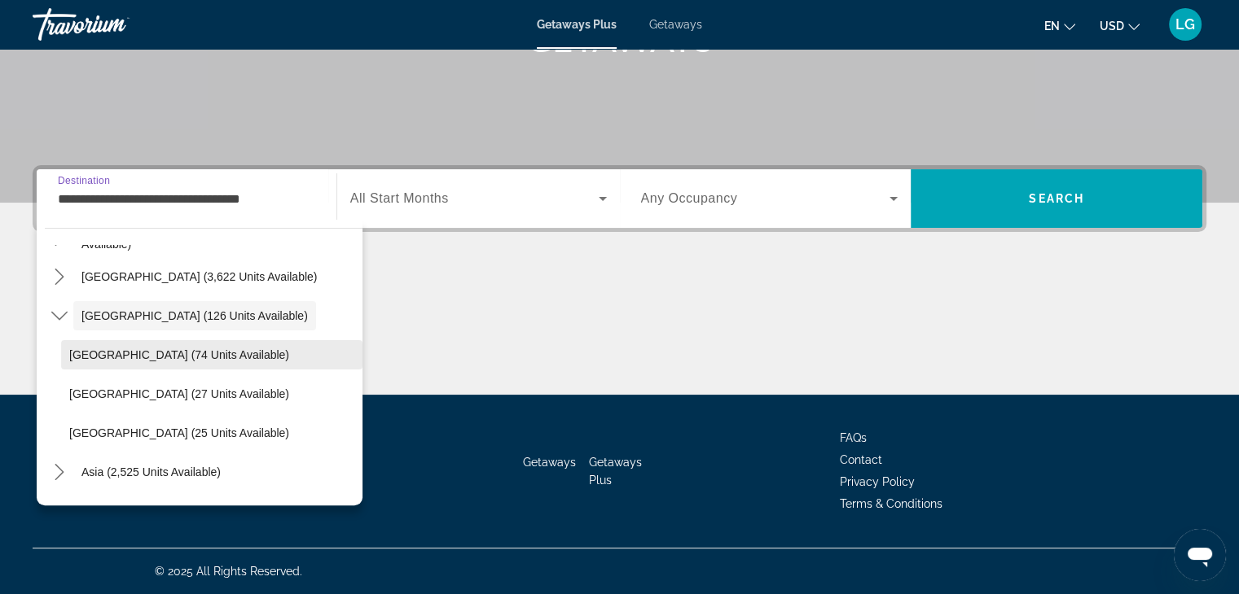
scroll to position [335, 0]
